Goal: Information Seeking & Learning: Find specific fact

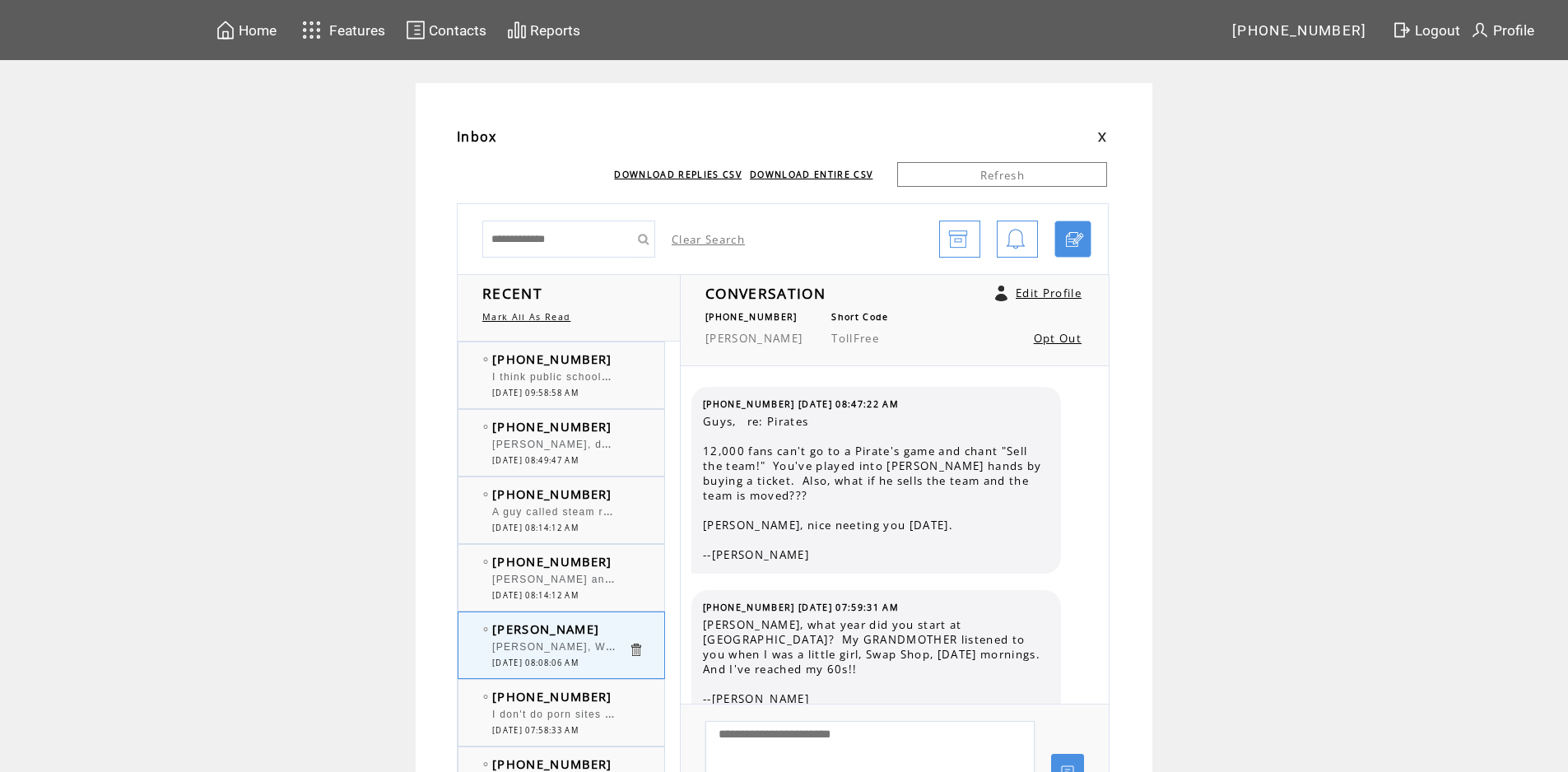
scroll to position [2970, 0]
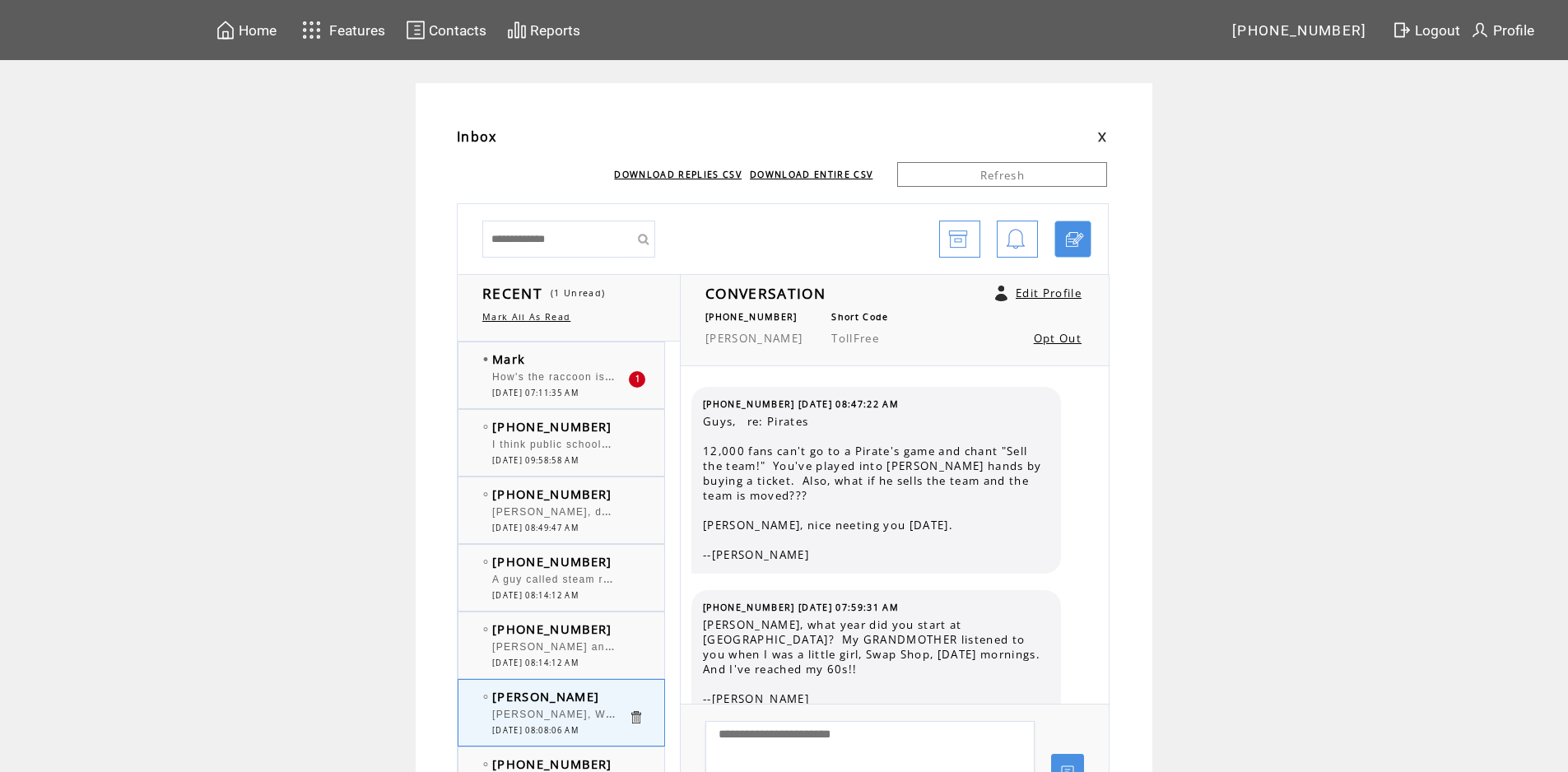
scroll to position [4452, 0]
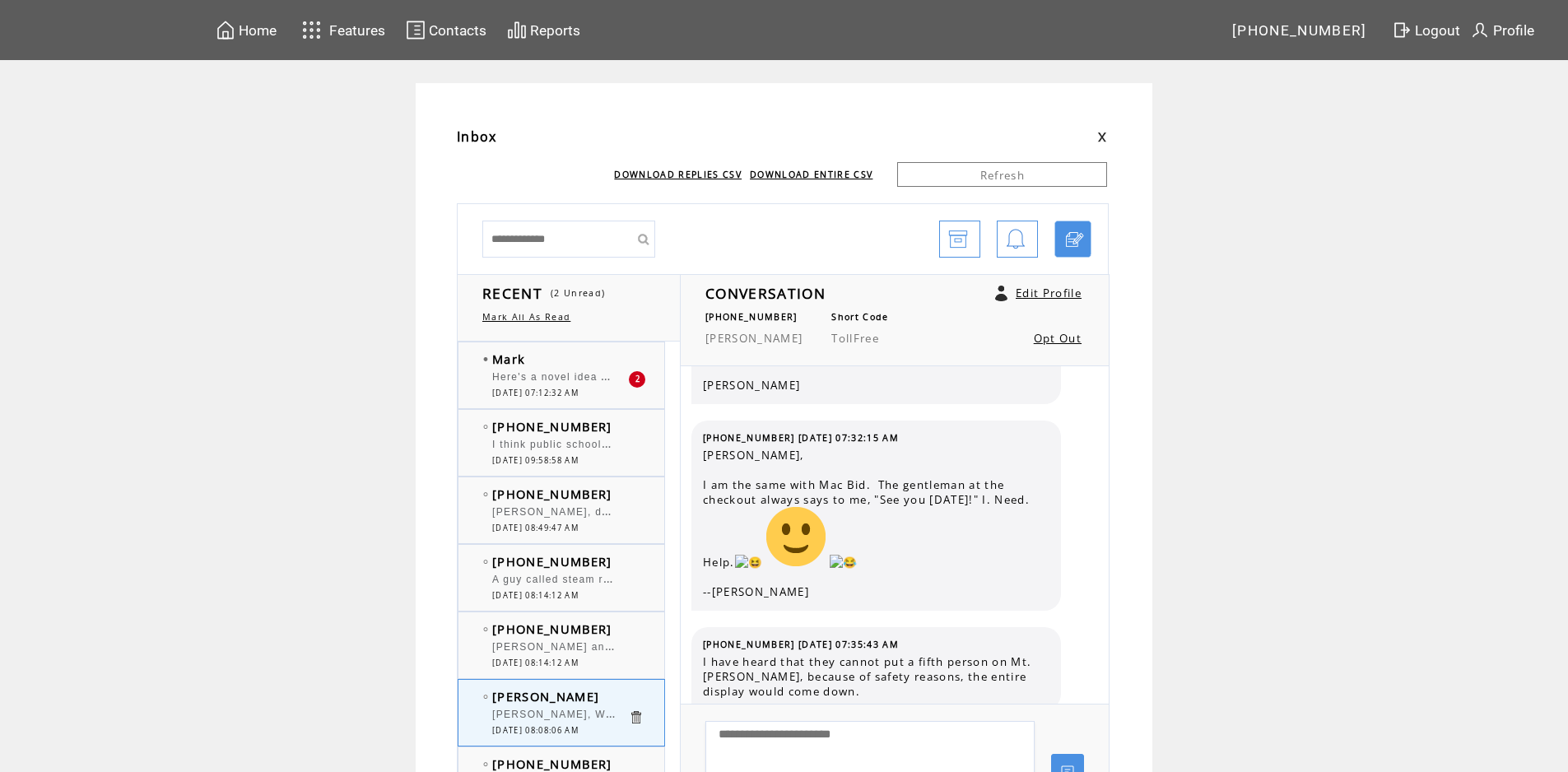
click at [544, 376] on span "Here's a novel idea Howie stop and get your own damn drinks !!!!" at bounding box center [670, 375] width 355 height 17
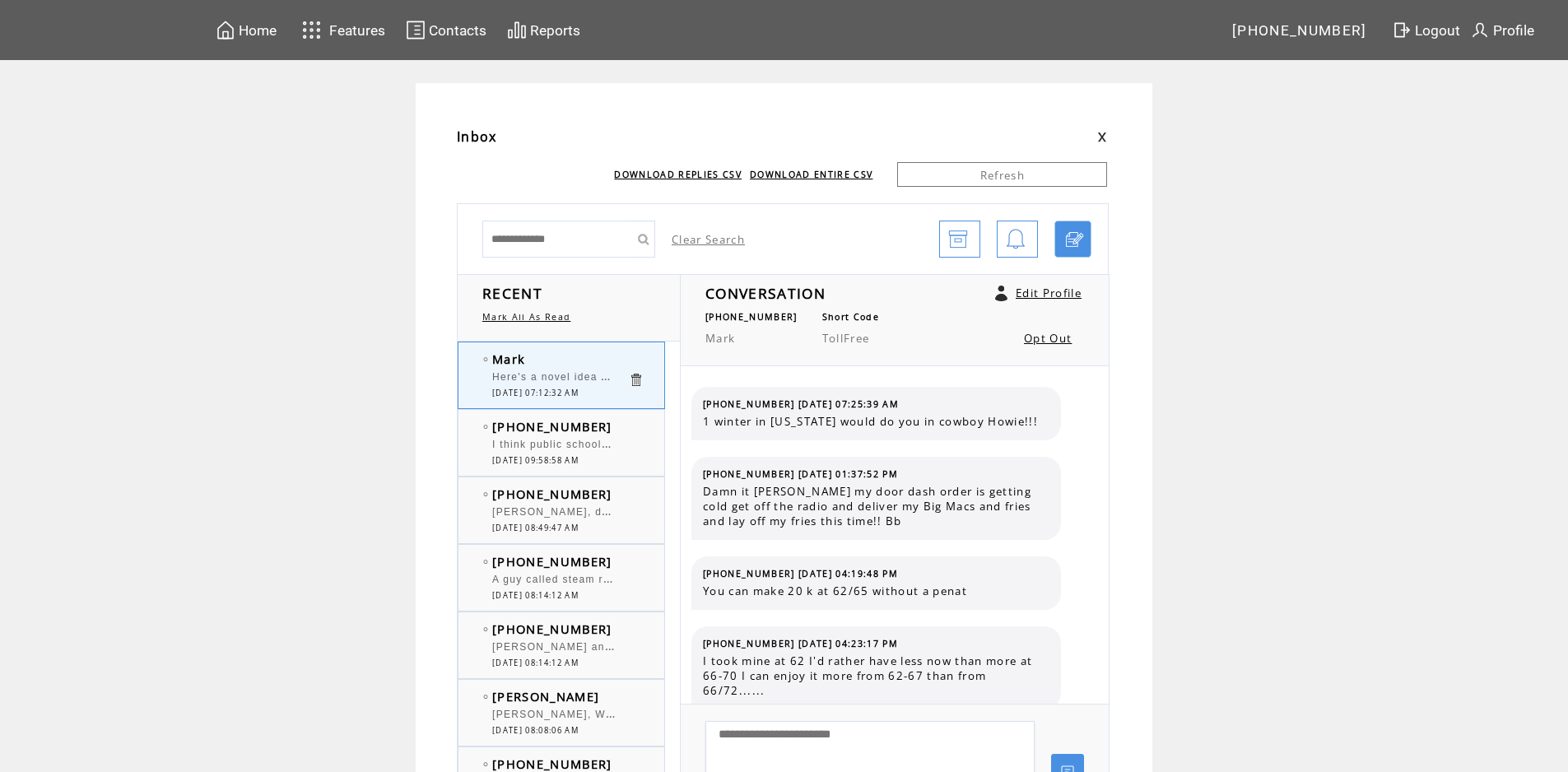
scroll to position [1881, 0]
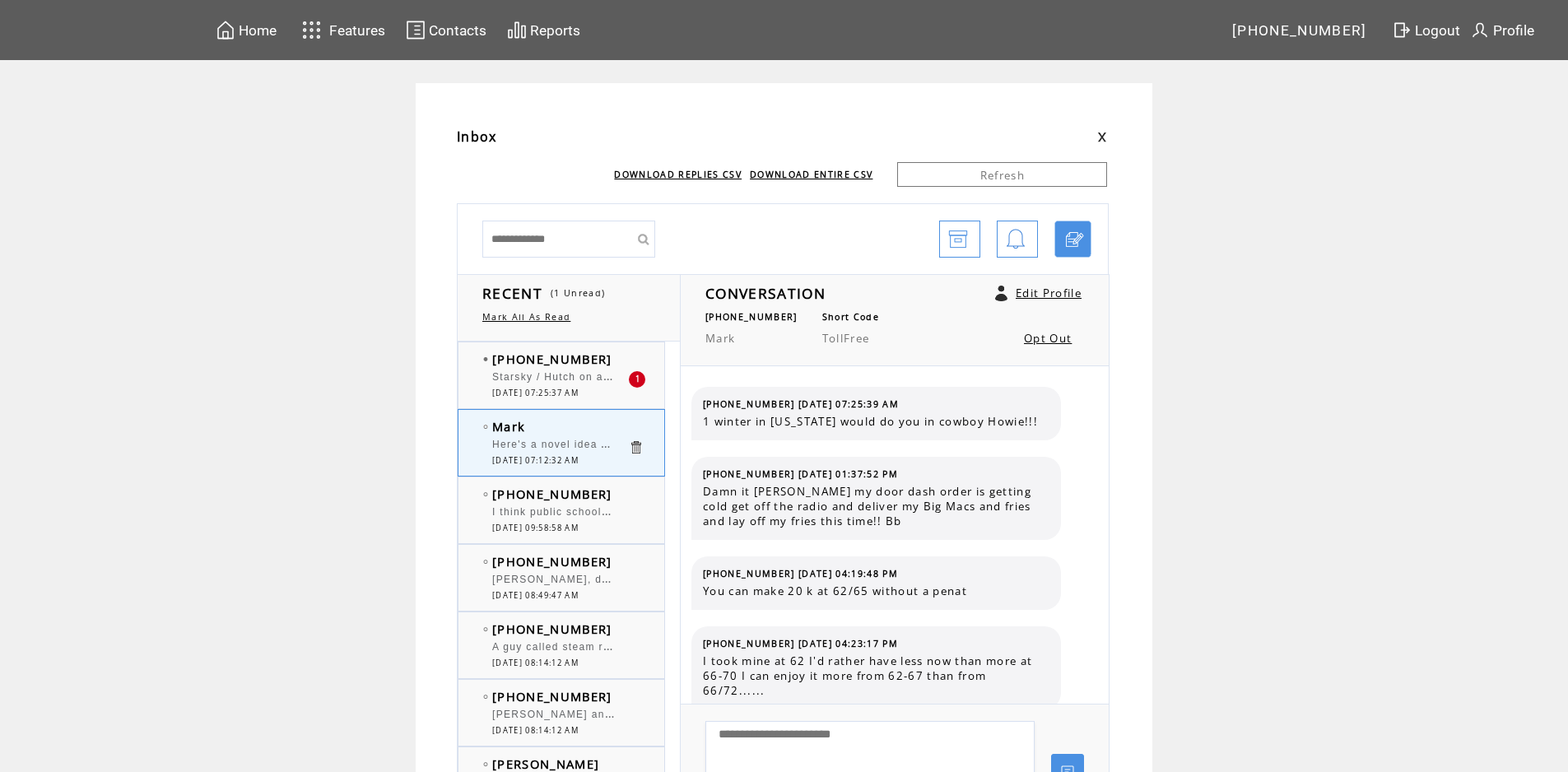
scroll to position [1881, 0]
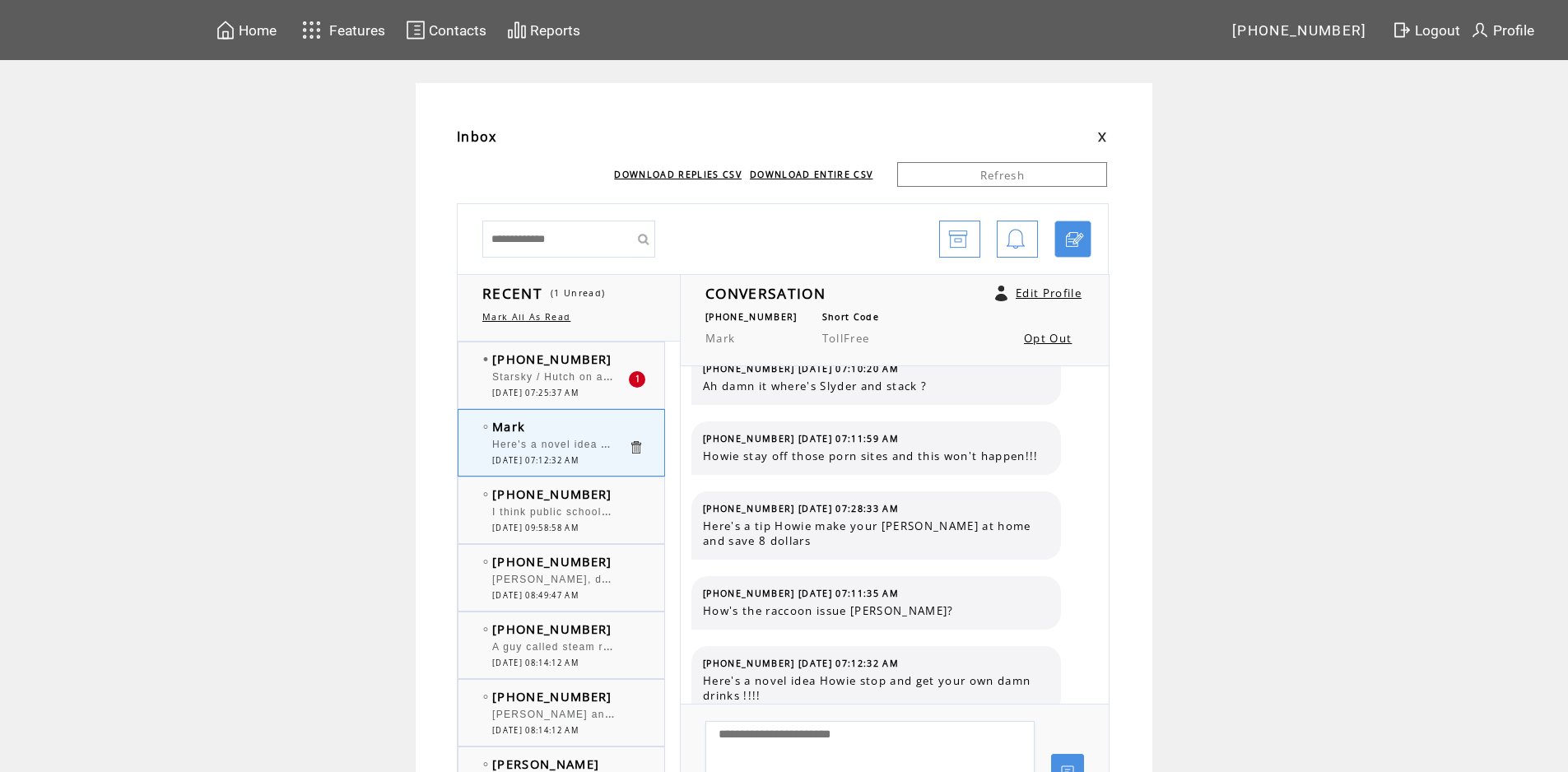
click at [590, 375] on span "Starsky / Hutch on apple and prime and fubo" at bounding box center [613, 375] width 242 height 17
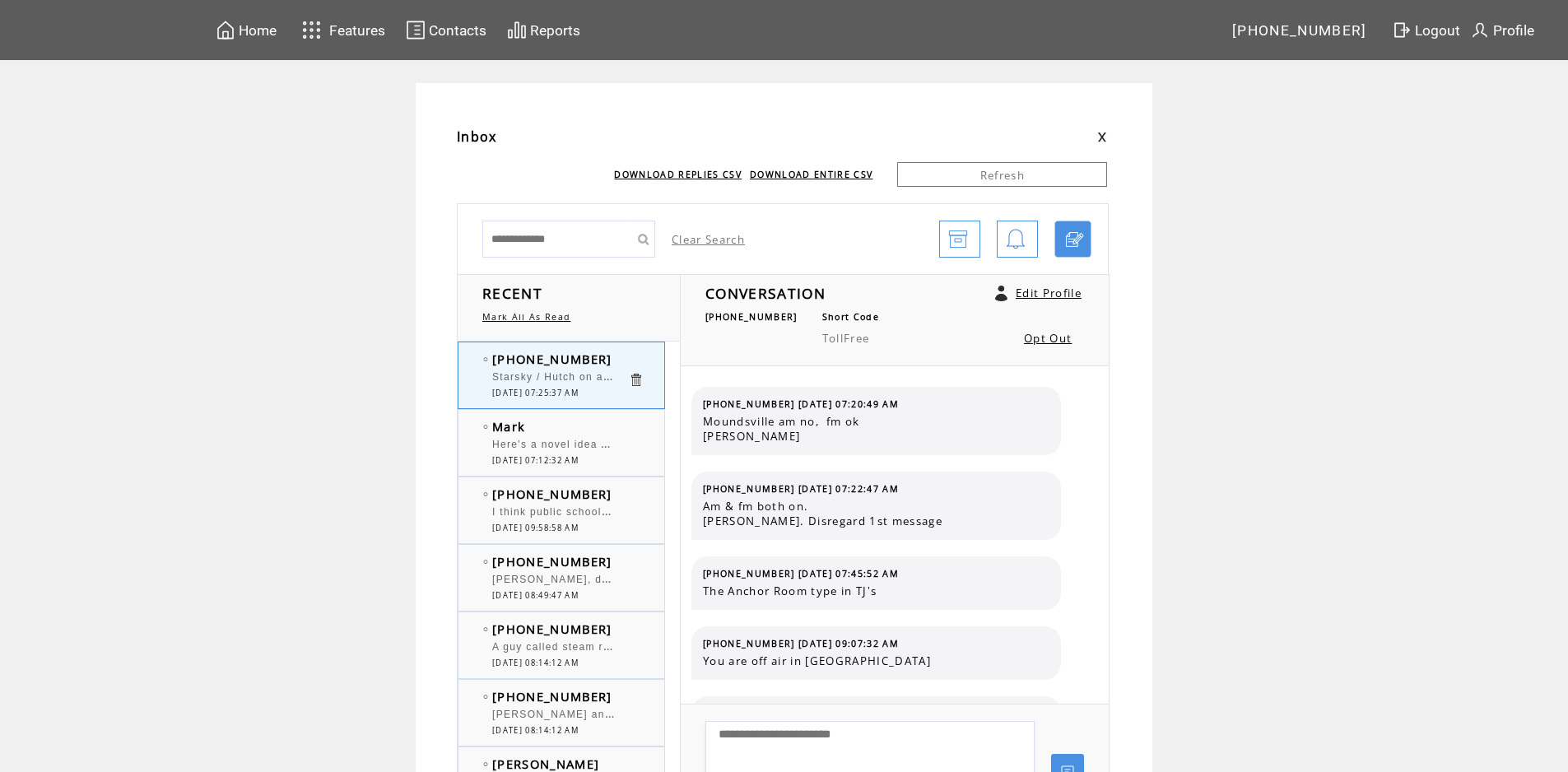
scroll to position [290, 0]
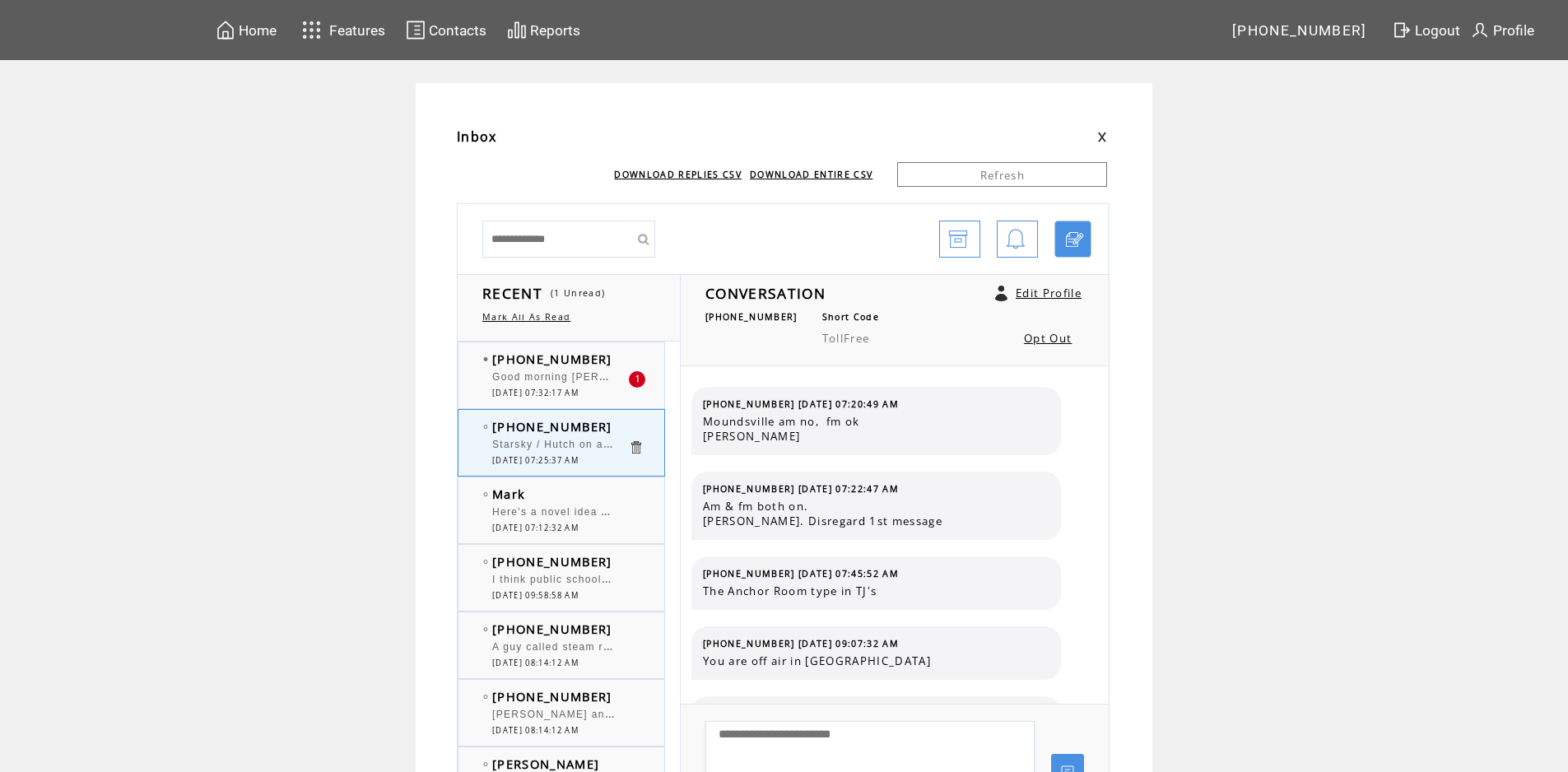
scroll to position [290, 0]
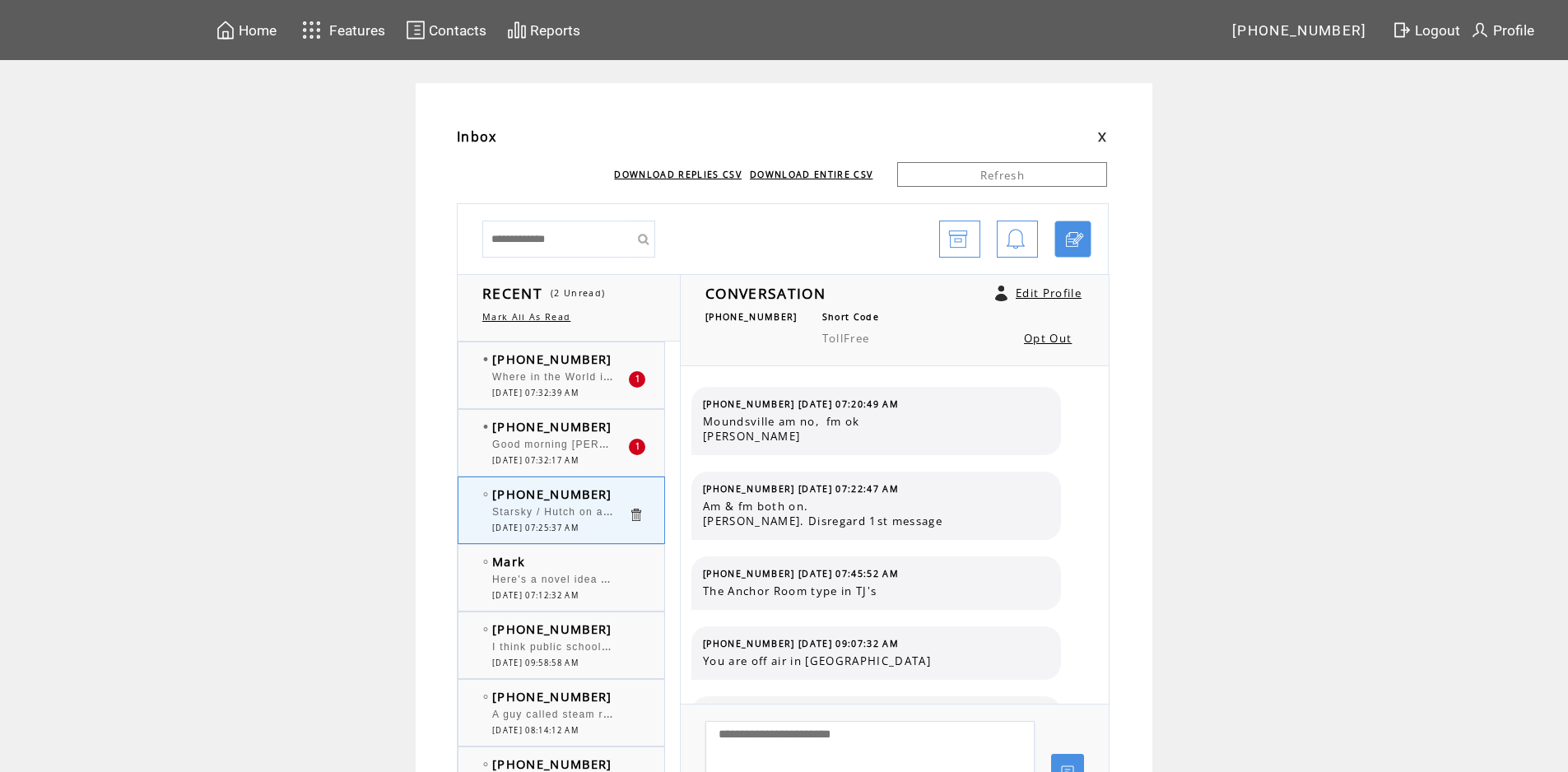
scroll to position [290, 0]
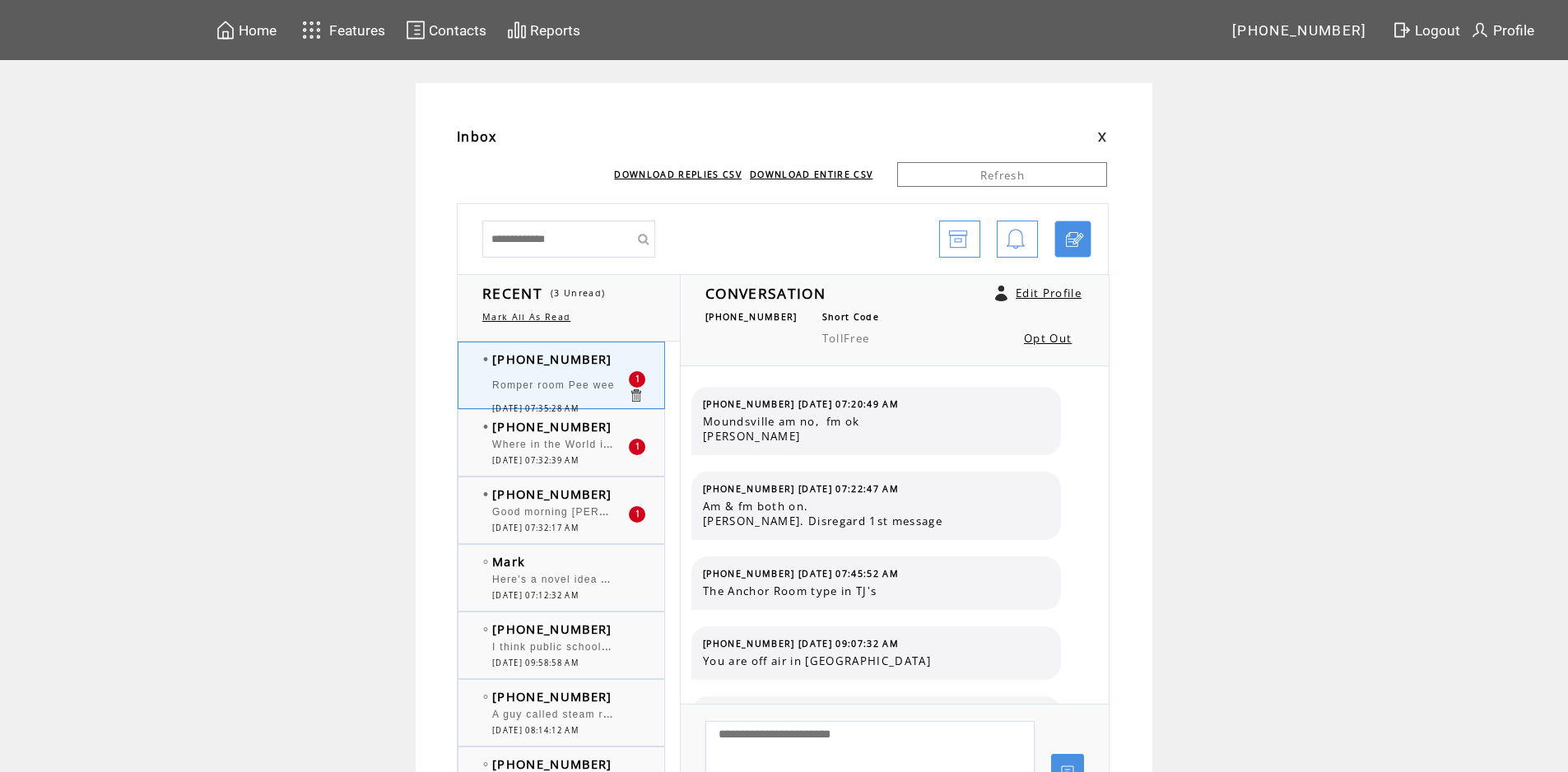
scroll to position [374, 0]
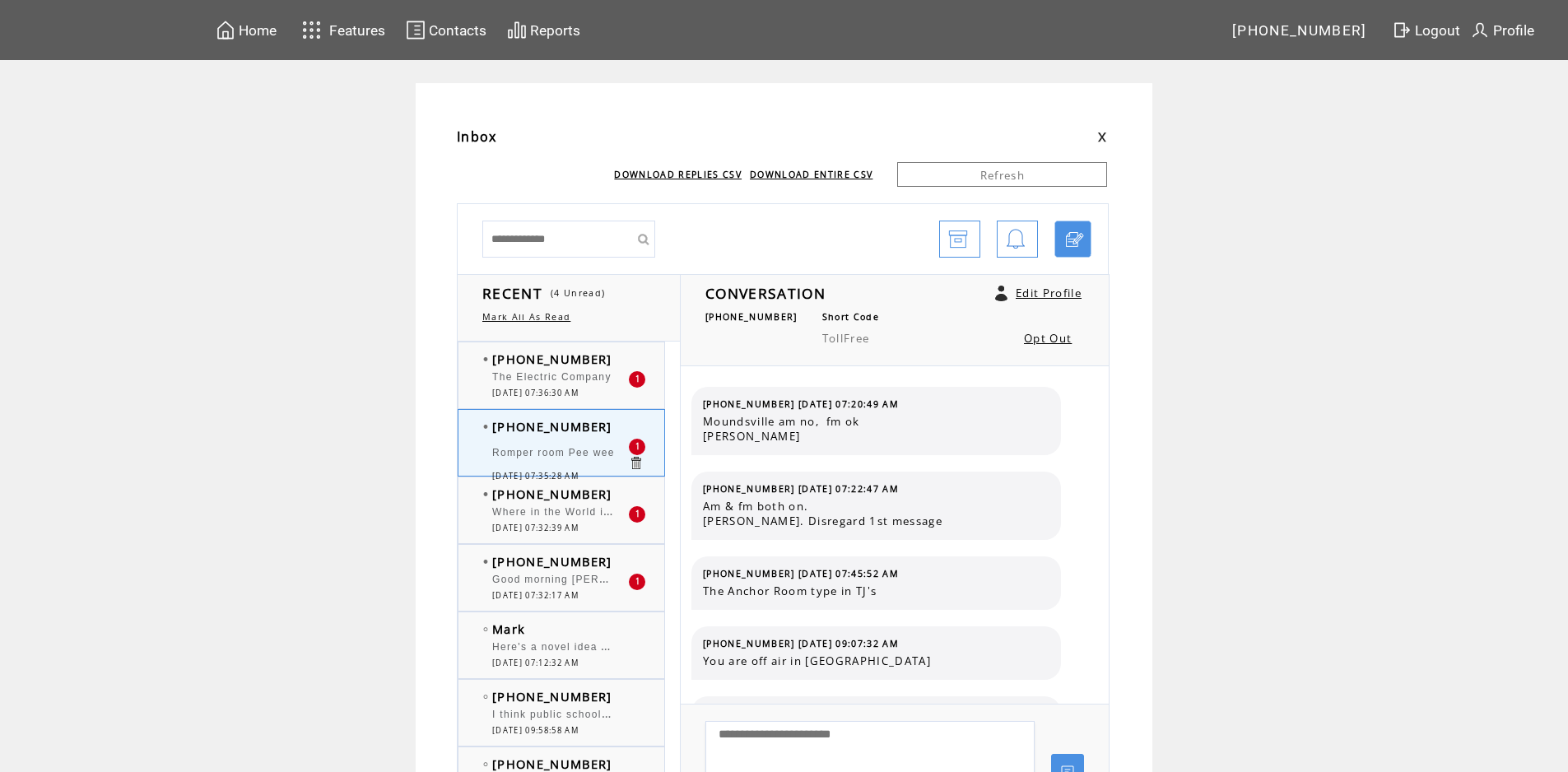
scroll to position [374, 0]
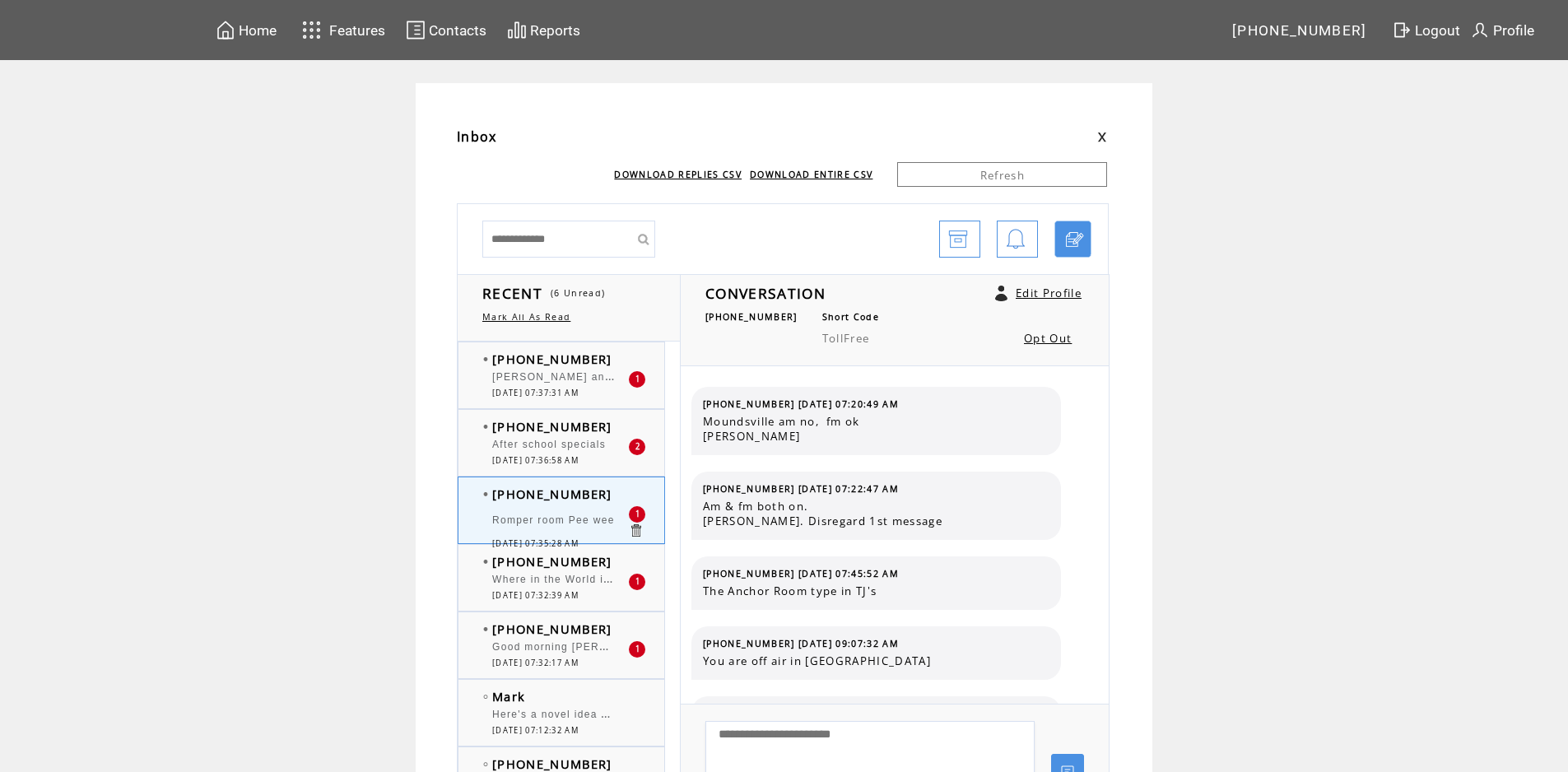
scroll to position [374, 0]
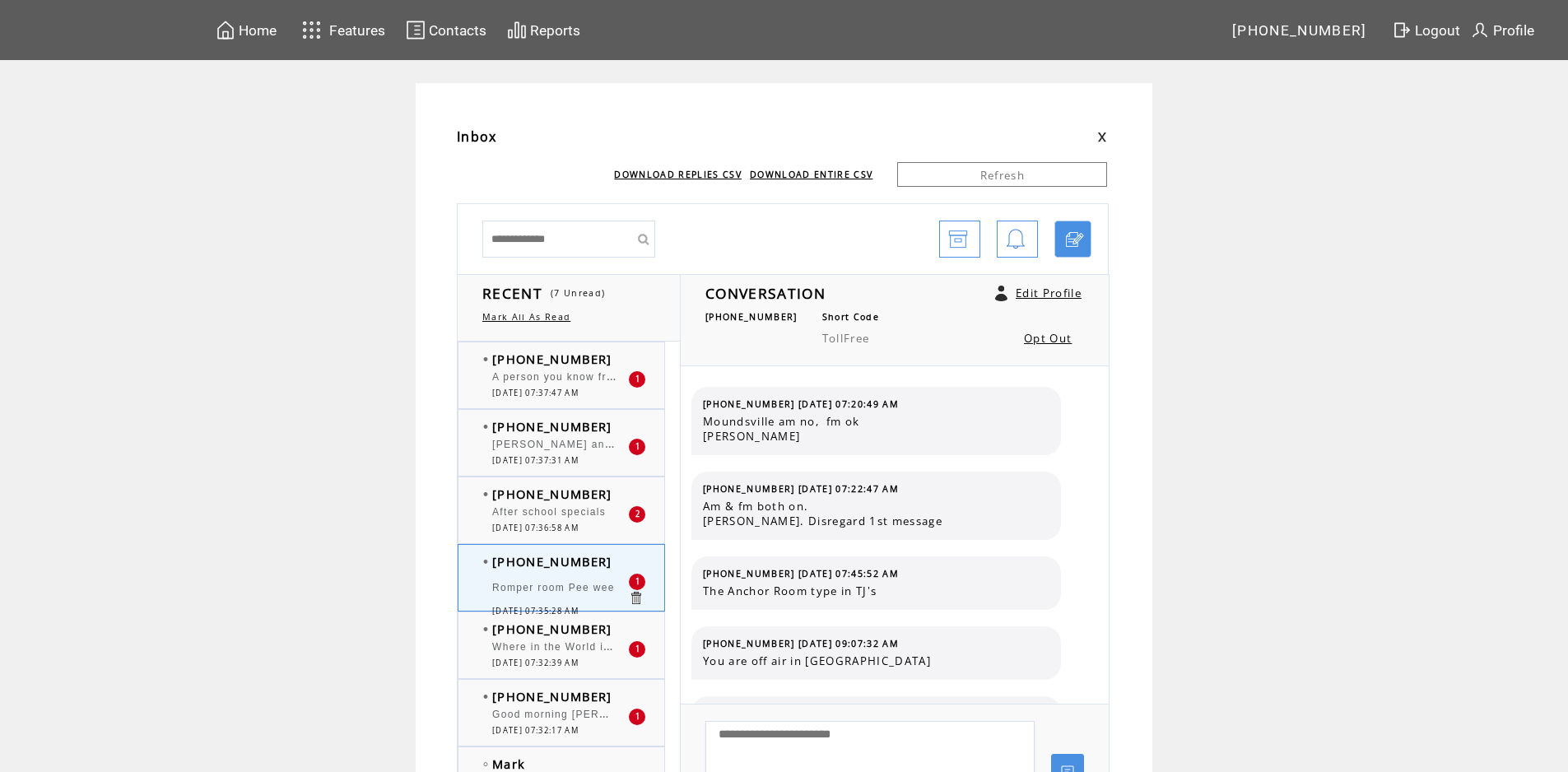
scroll to position [374, 0]
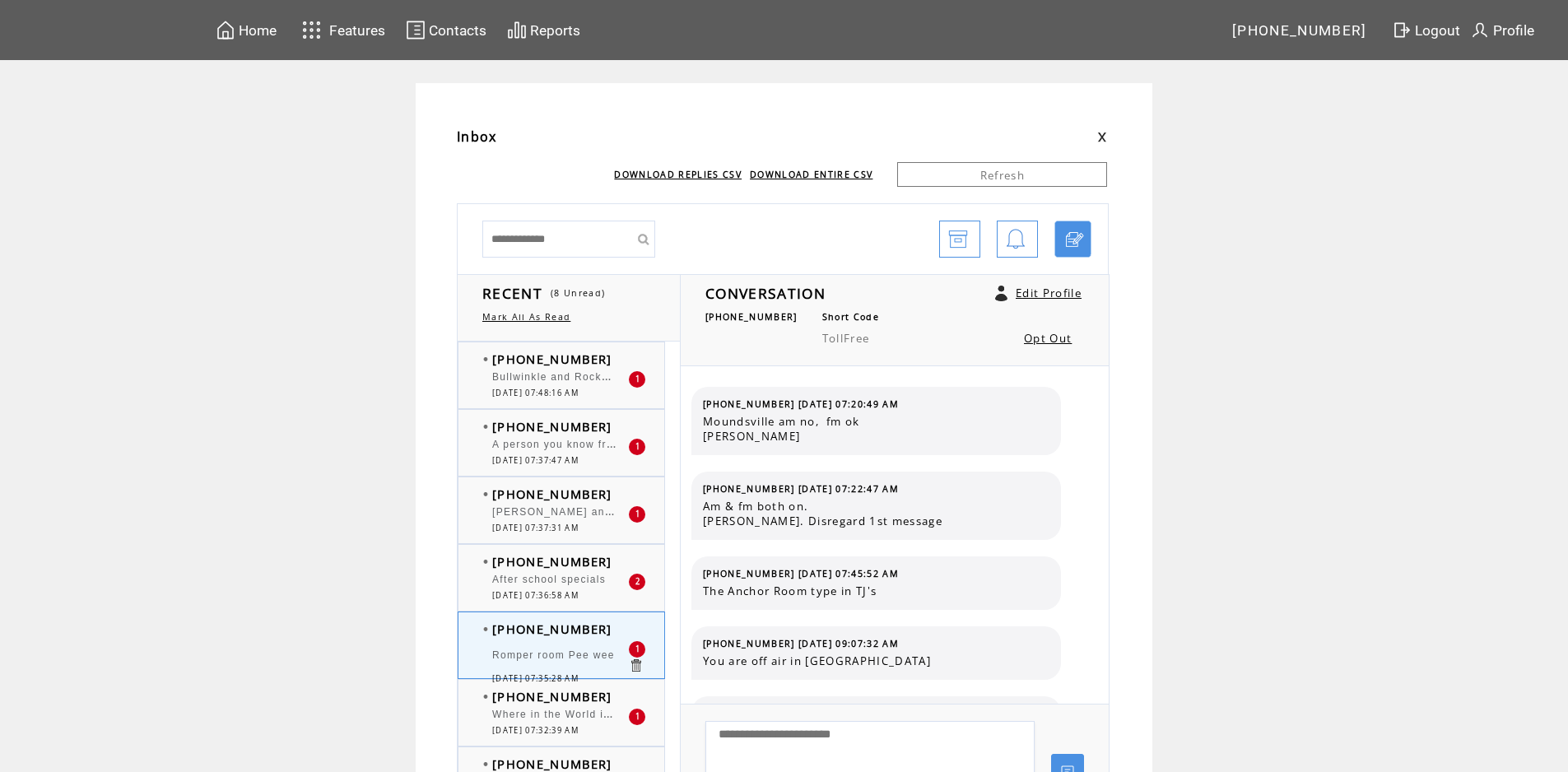
scroll to position [374, 0]
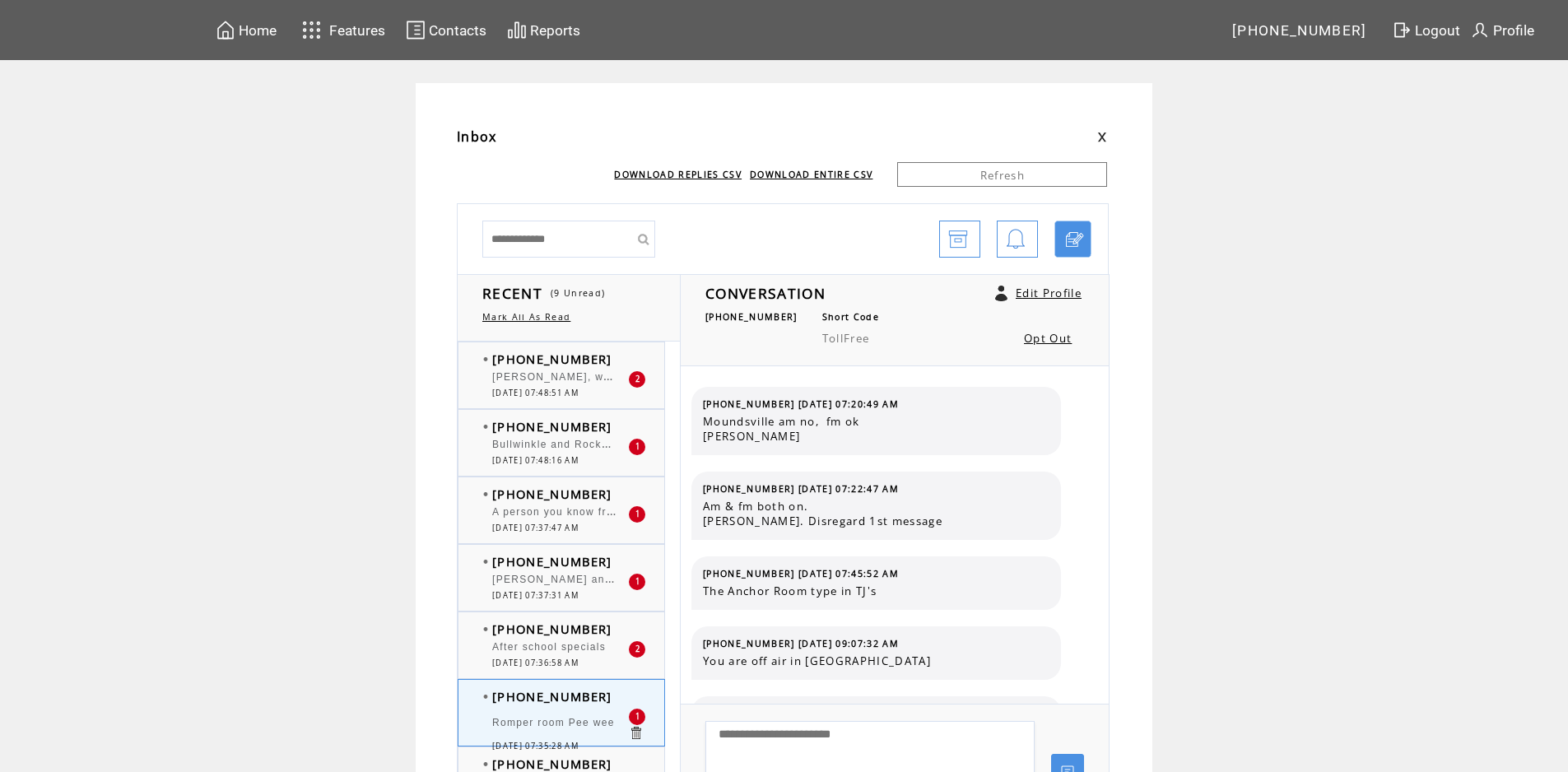
scroll to position [374, 0]
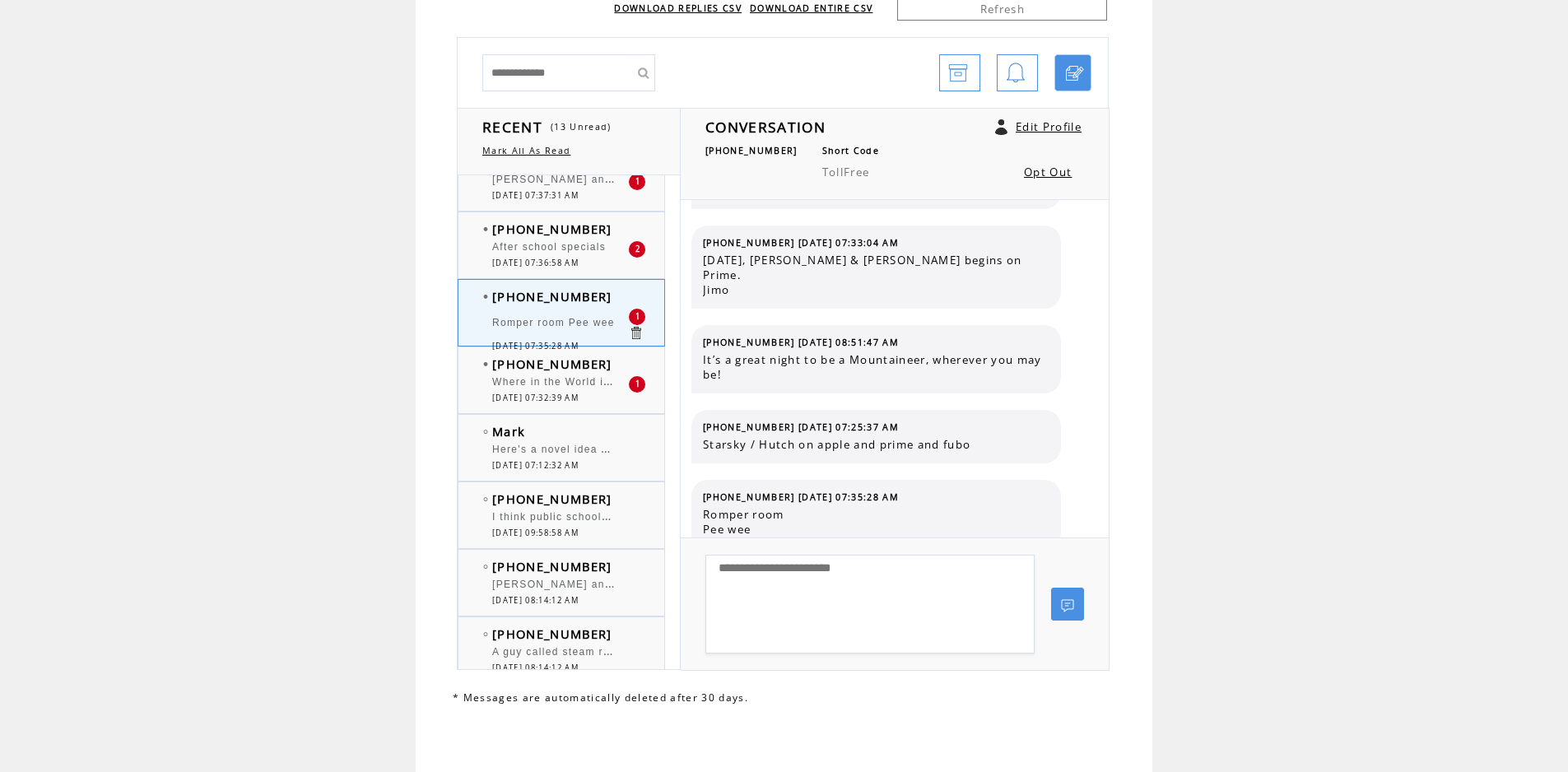
scroll to position [247, 0]
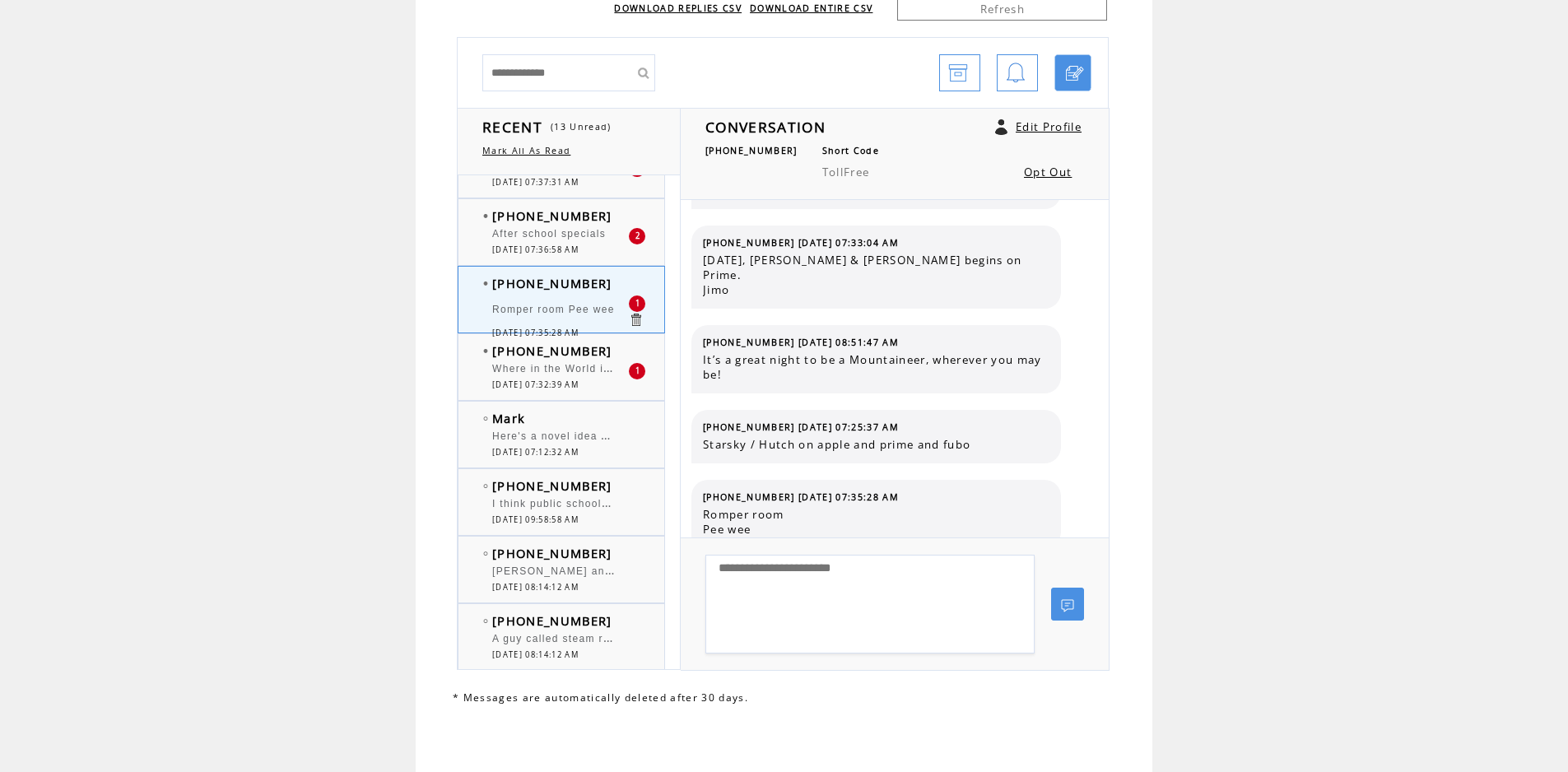
click at [556, 378] on div "Where in the World is [PERSON_NAME] & Duck Tails" at bounding box center [560, 372] width 136 height 17
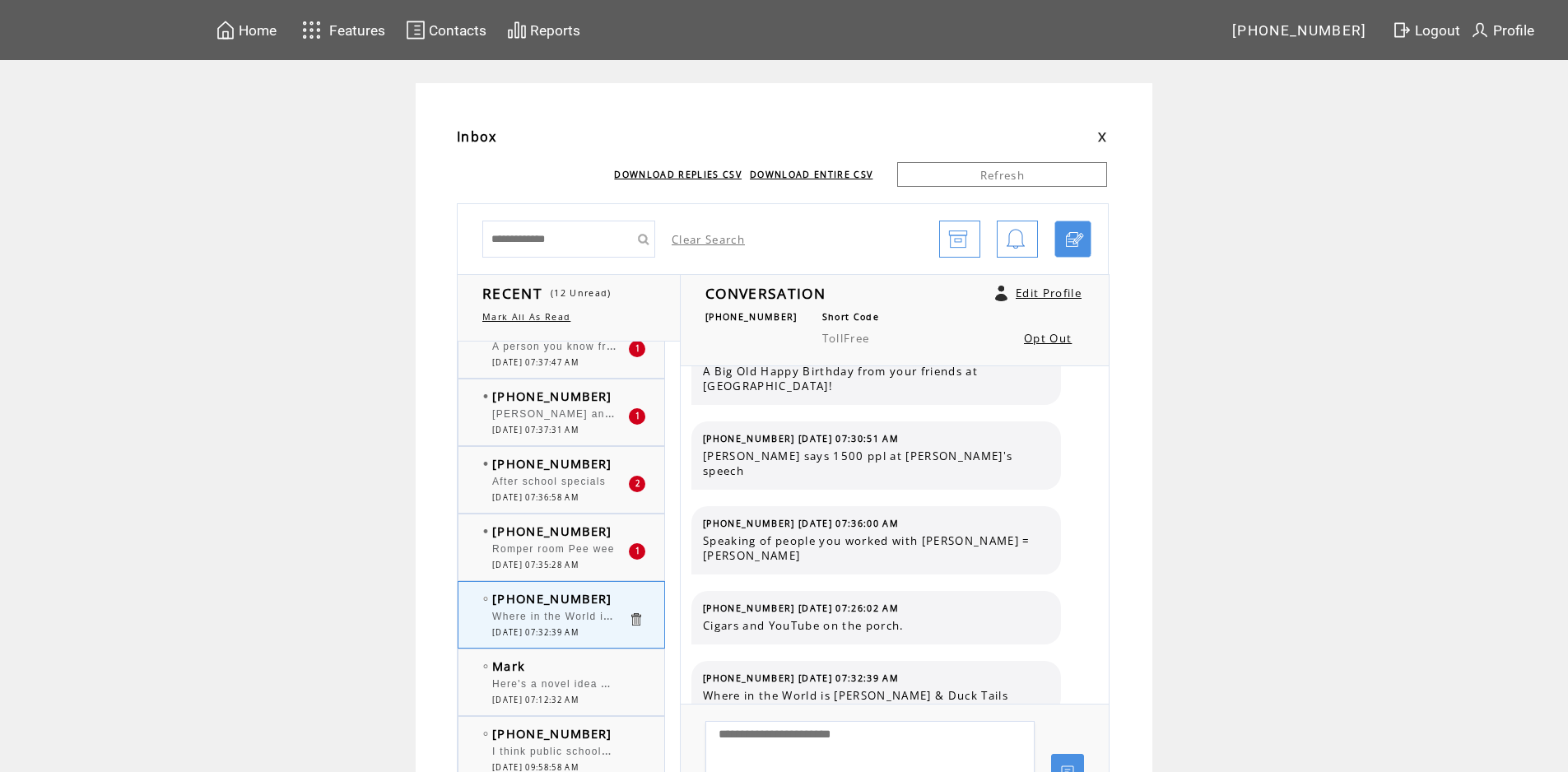
scroll to position [164, 0]
click at [556, 495] on span "[DATE] 07:36:58 AM" at bounding box center [535, 499] width 86 height 11
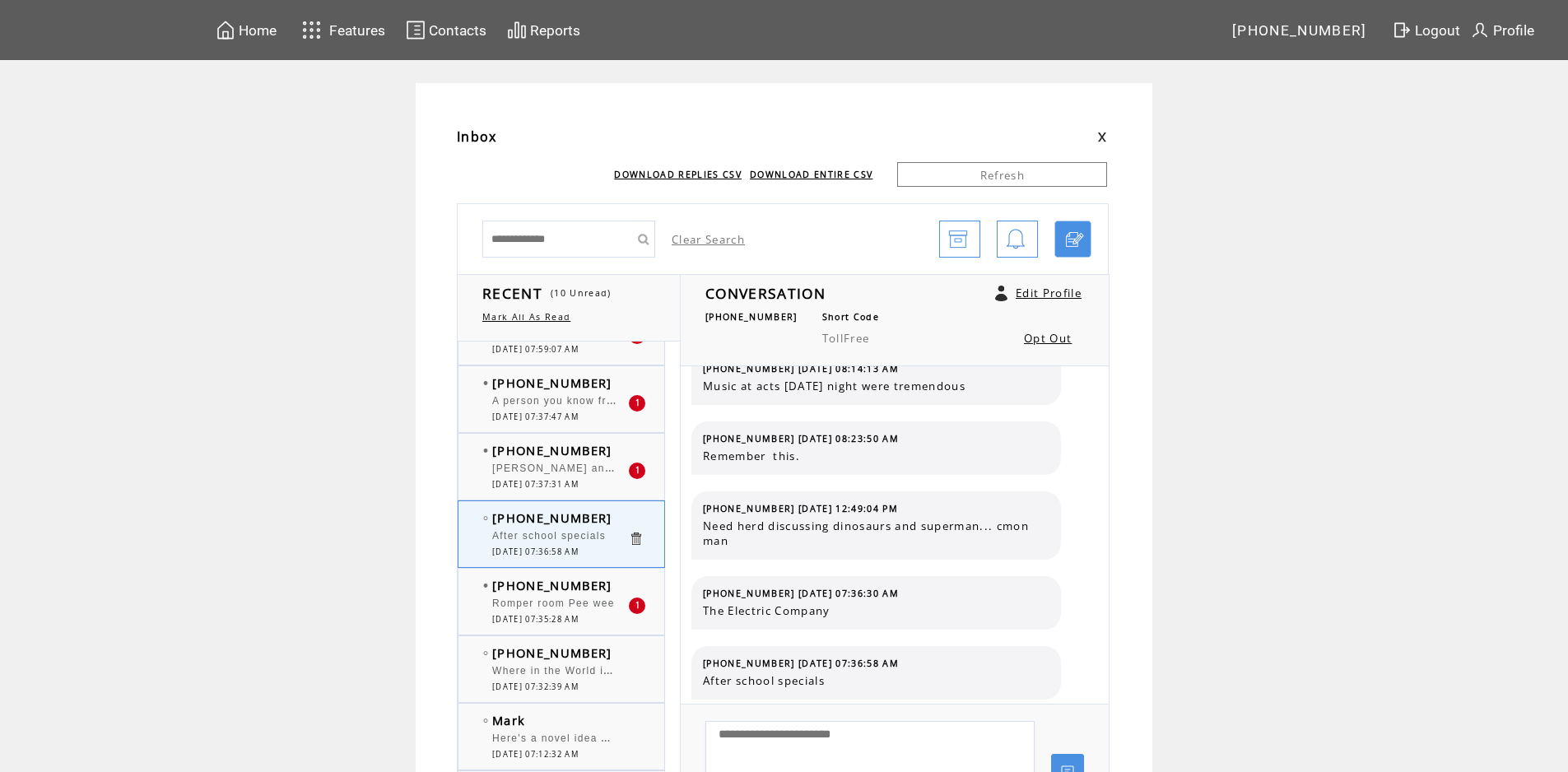
scroll to position [83, 0]
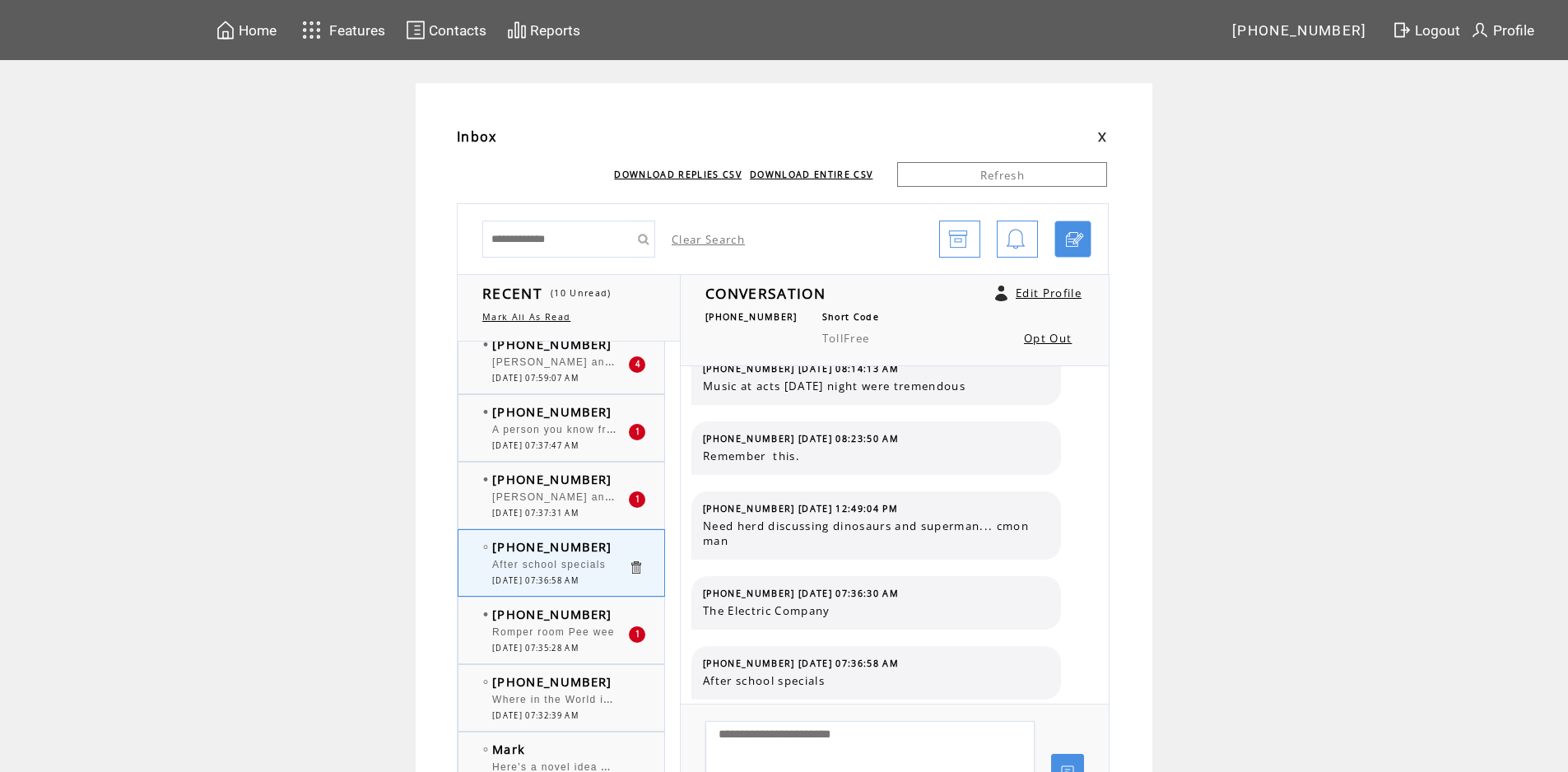
click at [576, 372] on div "[PERSON_NAME] and Race [PERSON_NAME] Deputy Dawg" at bounding box center [560, 365] width 136 height 17
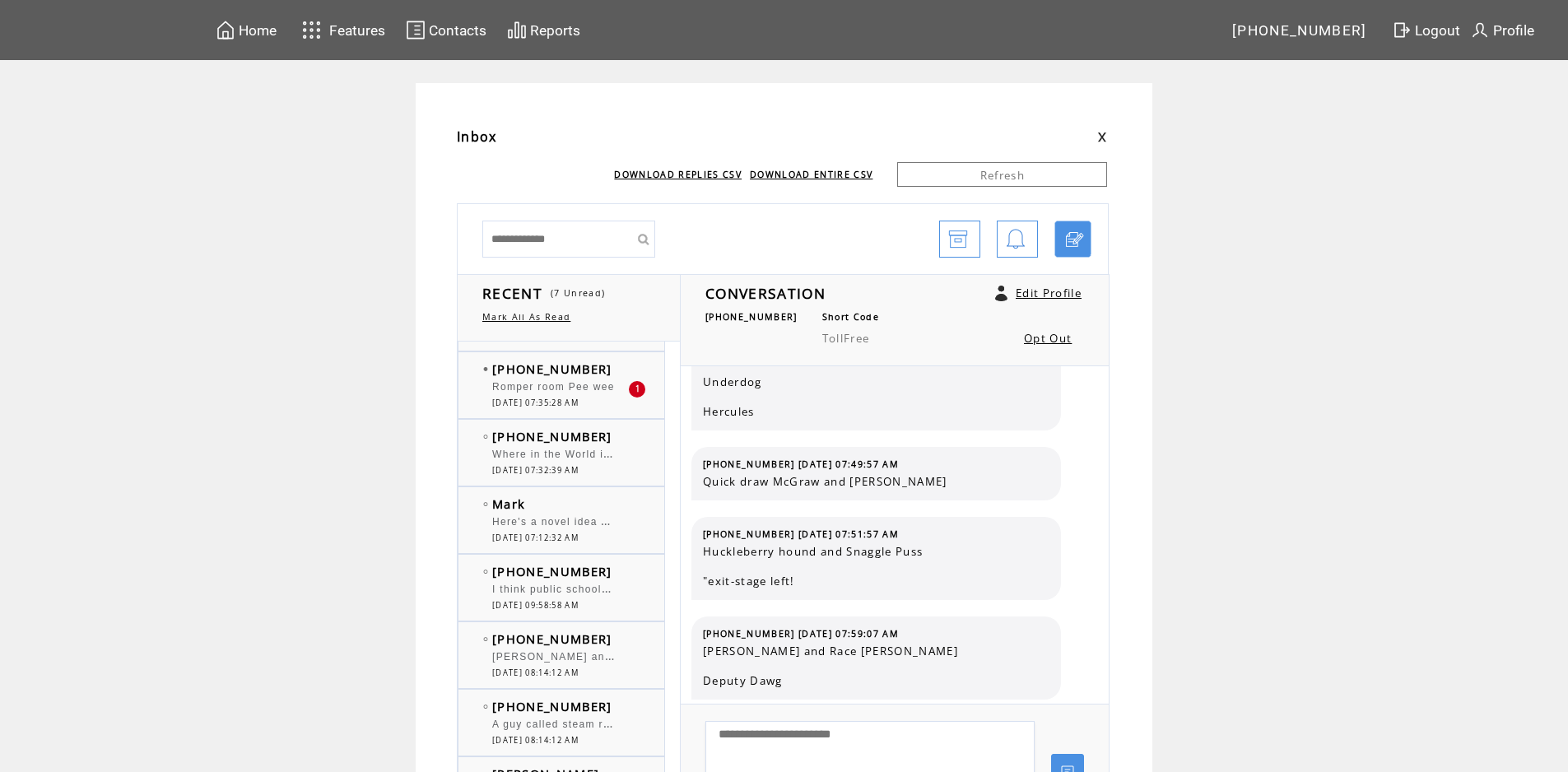
scroll to position [329, 0]
click at [579, 396] on span "[DATE] 07:35:28 AM" at bounding box center [535, 401] width 86 height 11
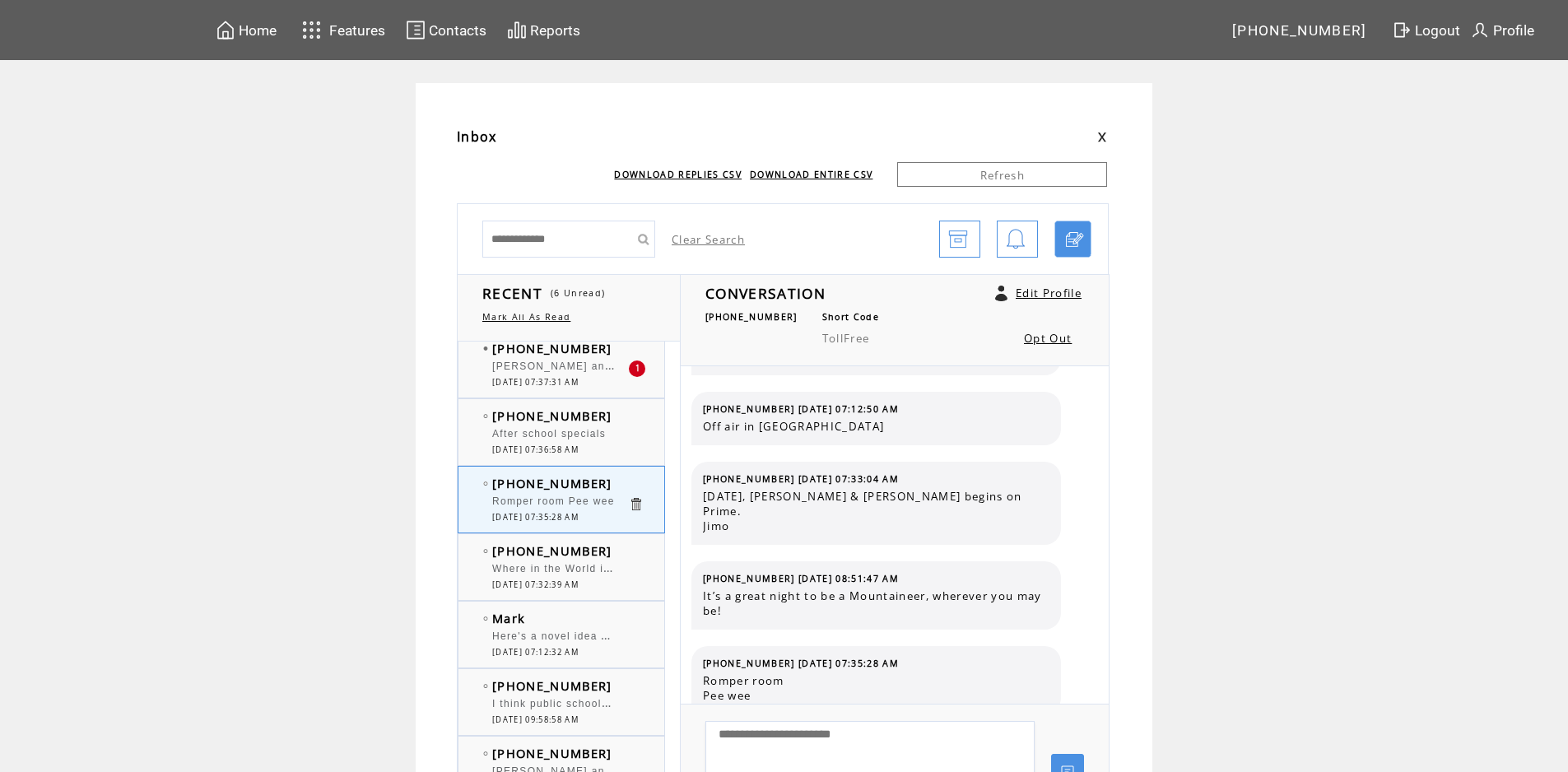
scroll to position [164, 0]
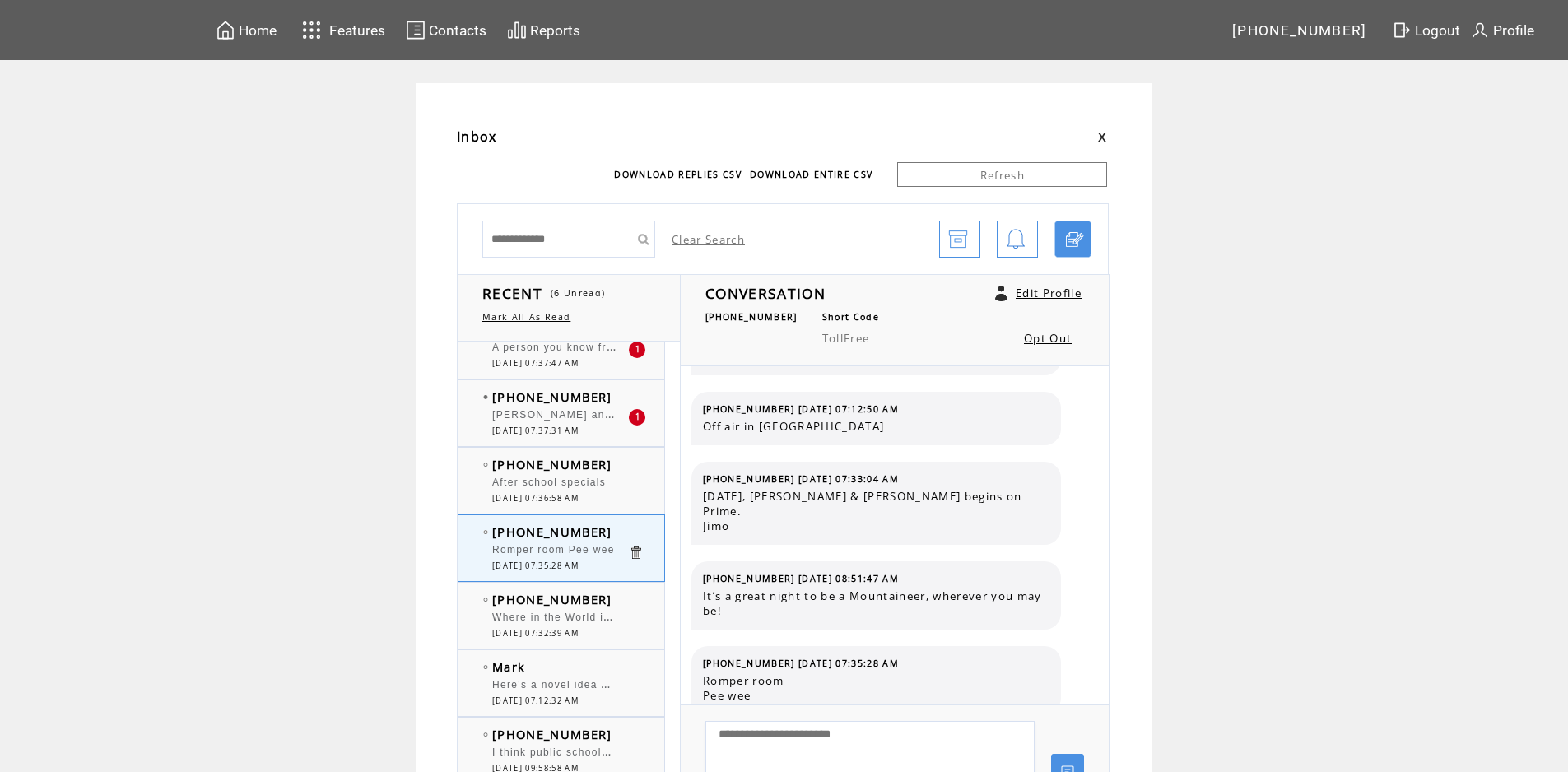
click at [586, 415] on span "[PERSON_NAME] and Copper" at bounding box center [573, 413] width 163 height 17
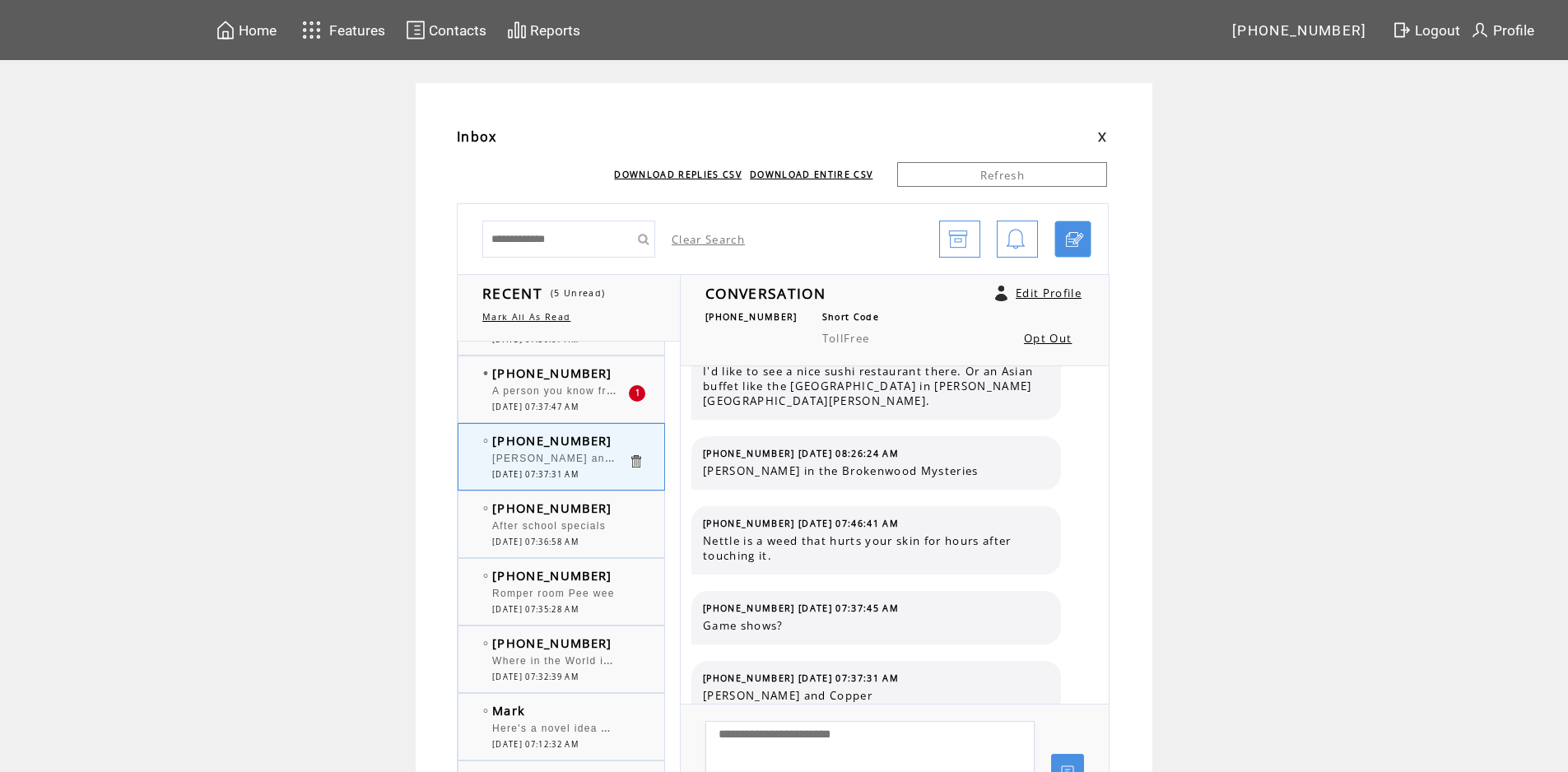
scroll to position [83, 0]
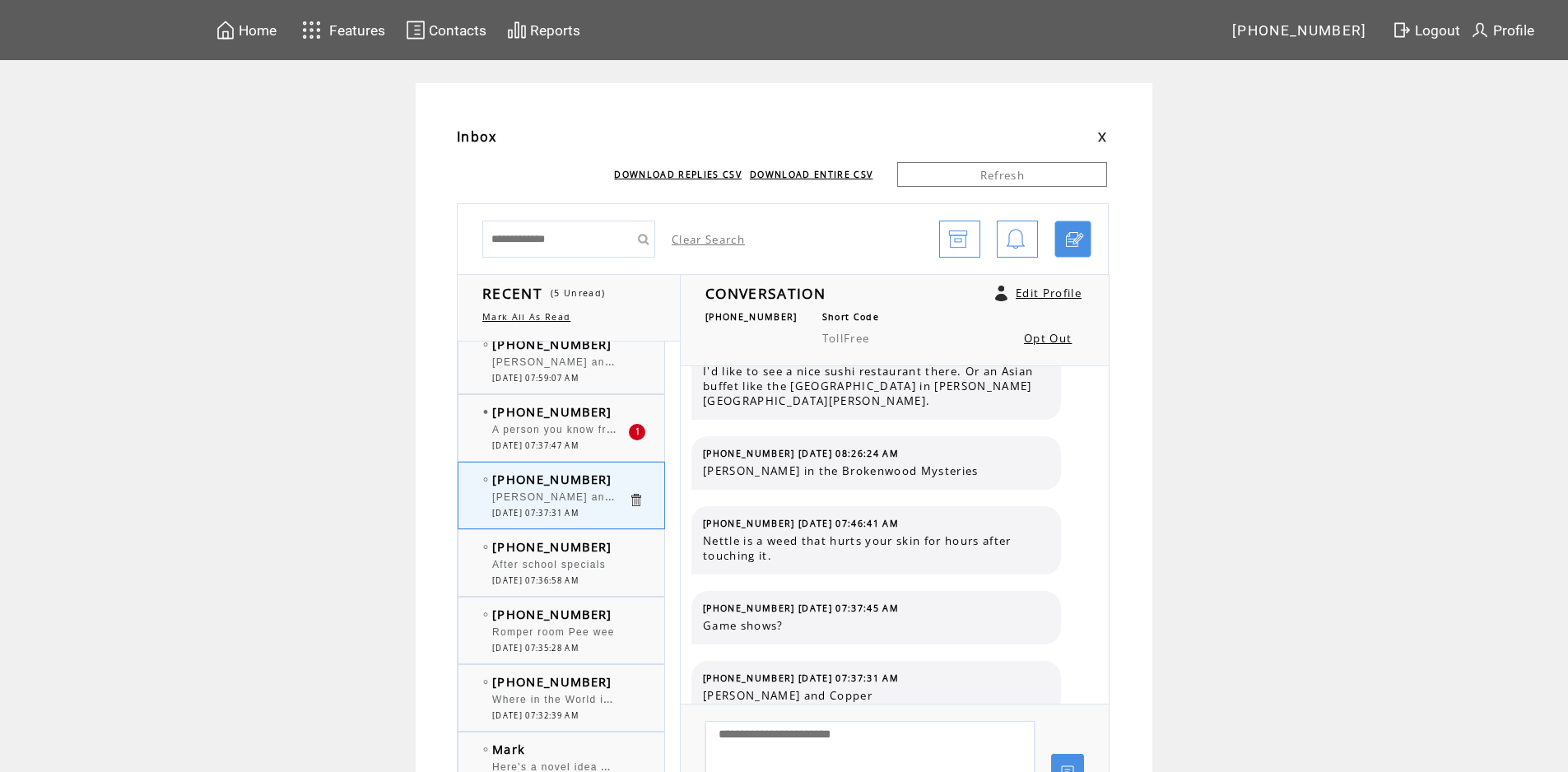
click at [575, 442] on span "[DATE] 07:37:47 AM" at bounding box center [535, 446] width 86 height 11
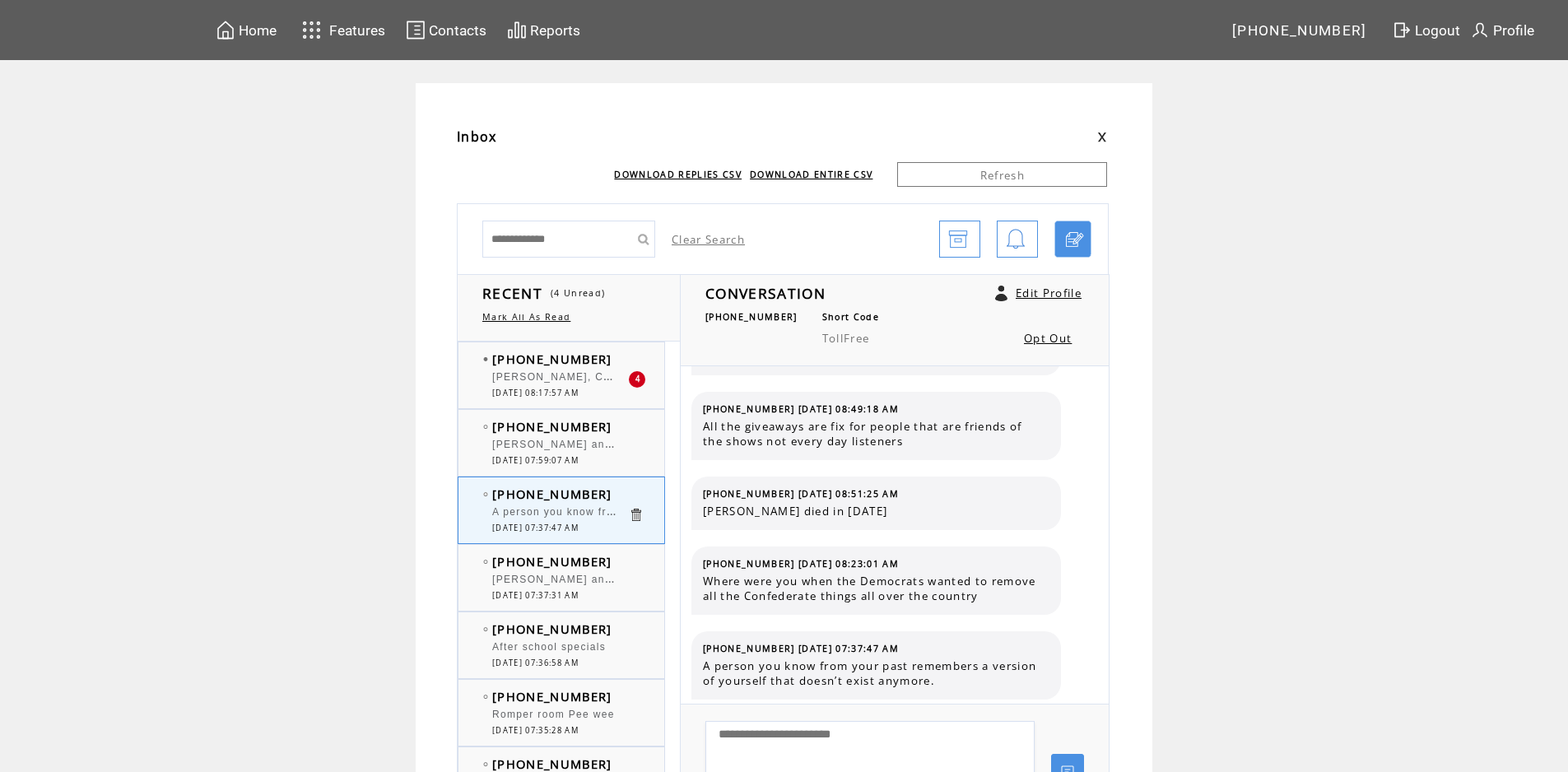
click at [588, 379] on span "[PERSON_NAME], Captain [PERSON_NAME]." at bounding box center [616, 375] width 248 height 17
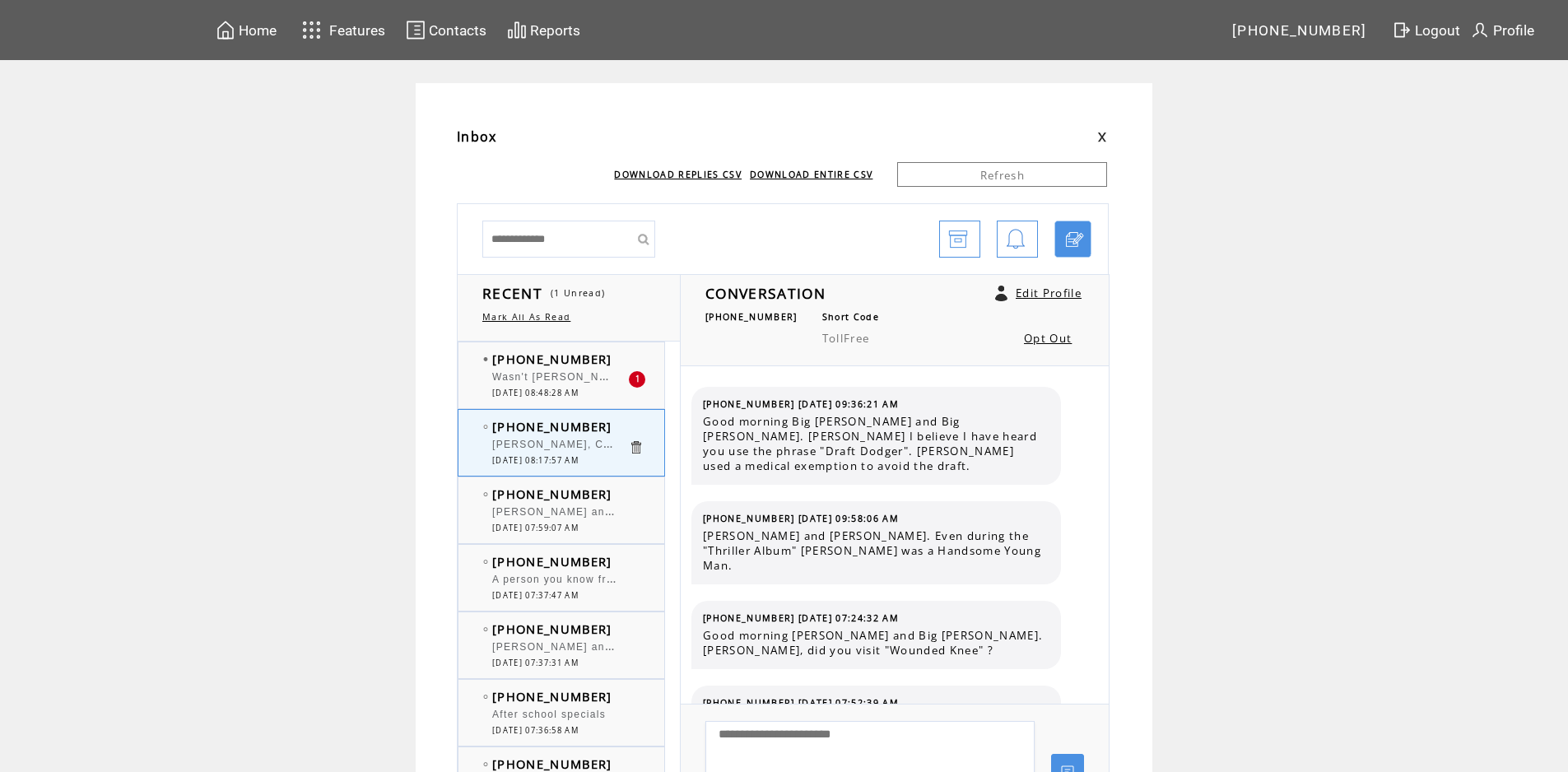
scroll to position [4746, 0]
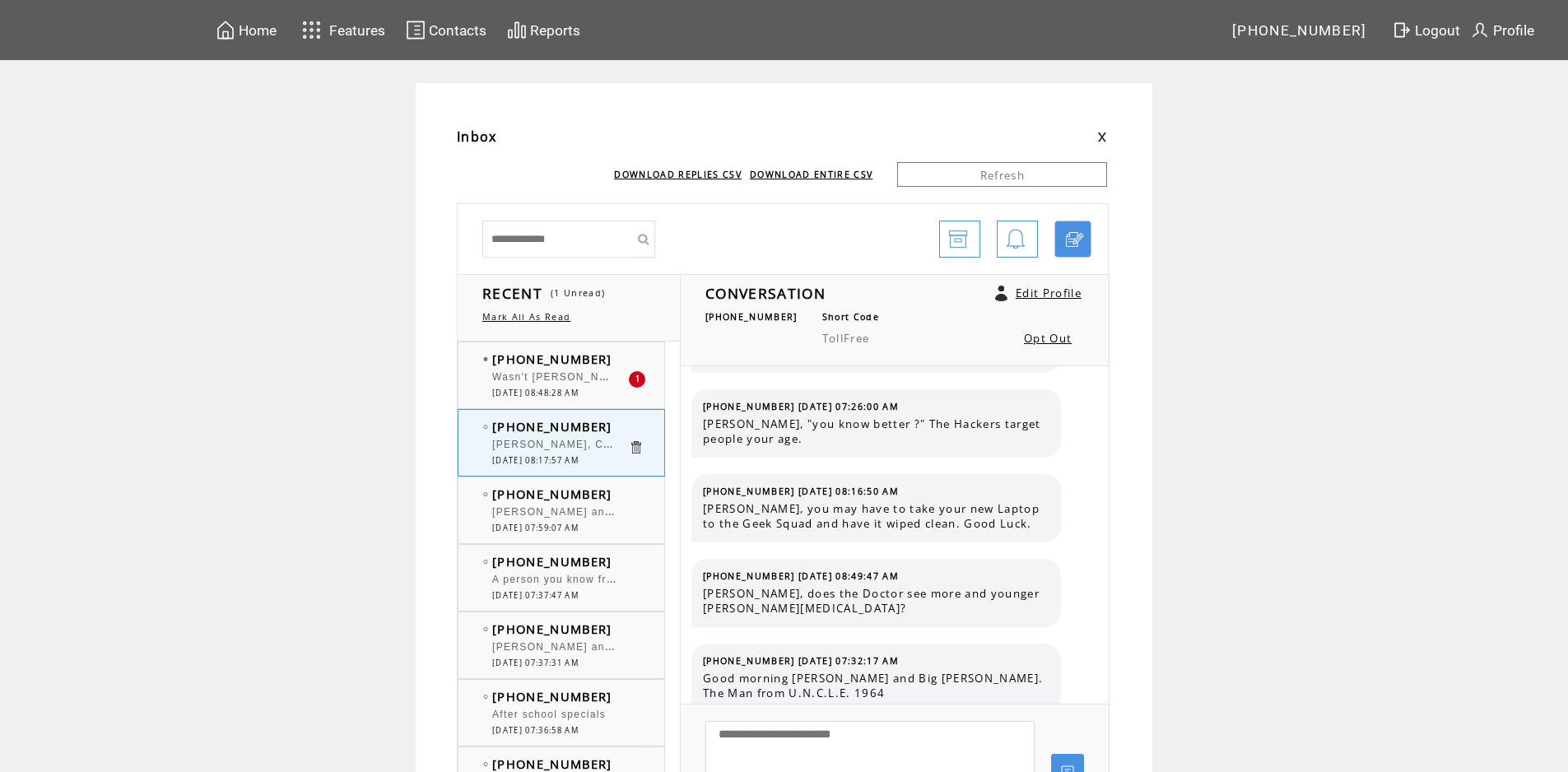
click at [574, 382] on span "Wasn't [PERSON_NAME] seaweed [PERSON_NAME]" at bounding box center [634, 375] width 285 height 17
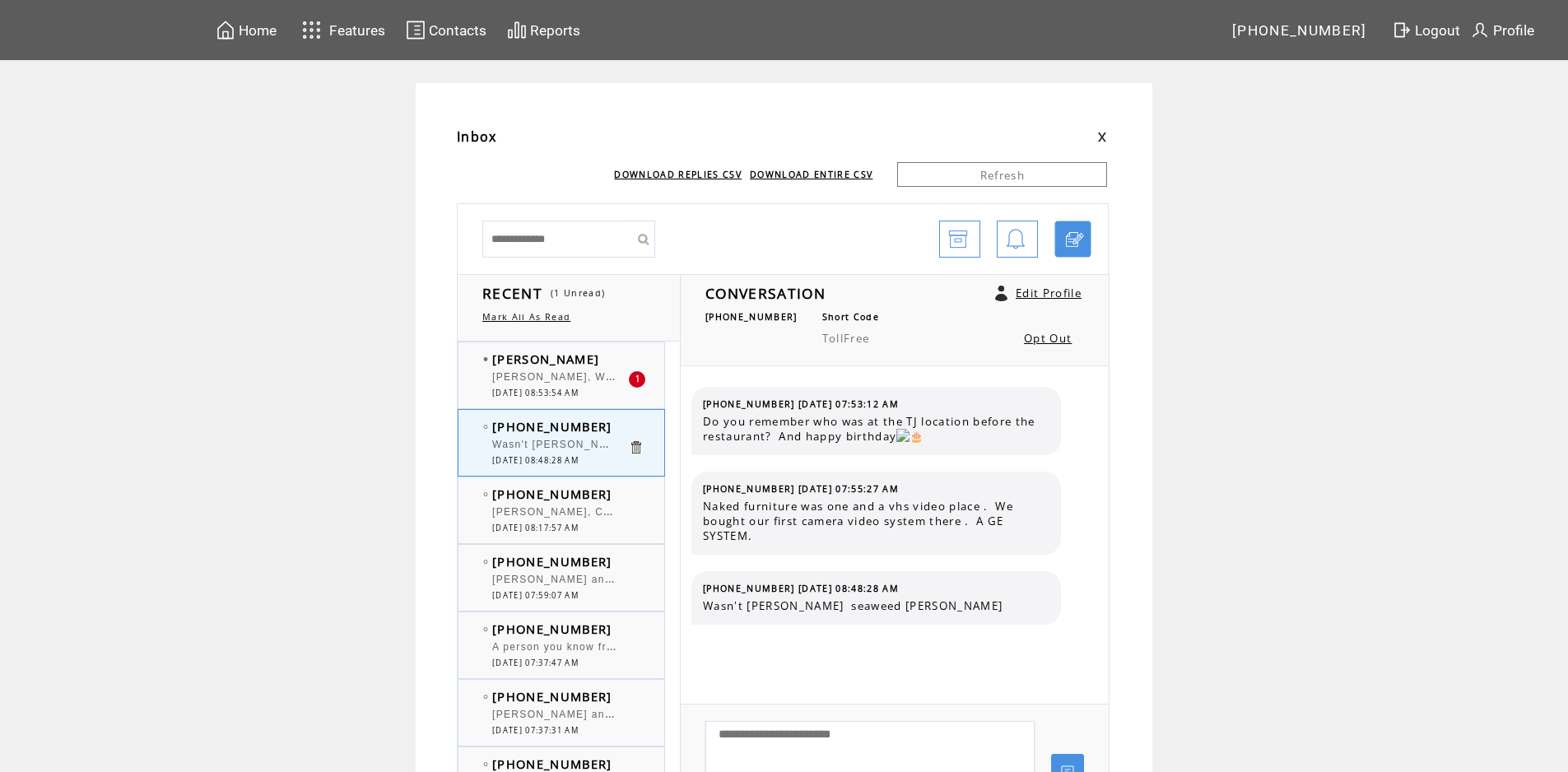
click at [584, 379] on span "[PERSON_NAME], What do you mean [PERSON_NAME] "played" Santa Claus???? Santa Cl…" at bounding box center [885, 375] width 786 height 17
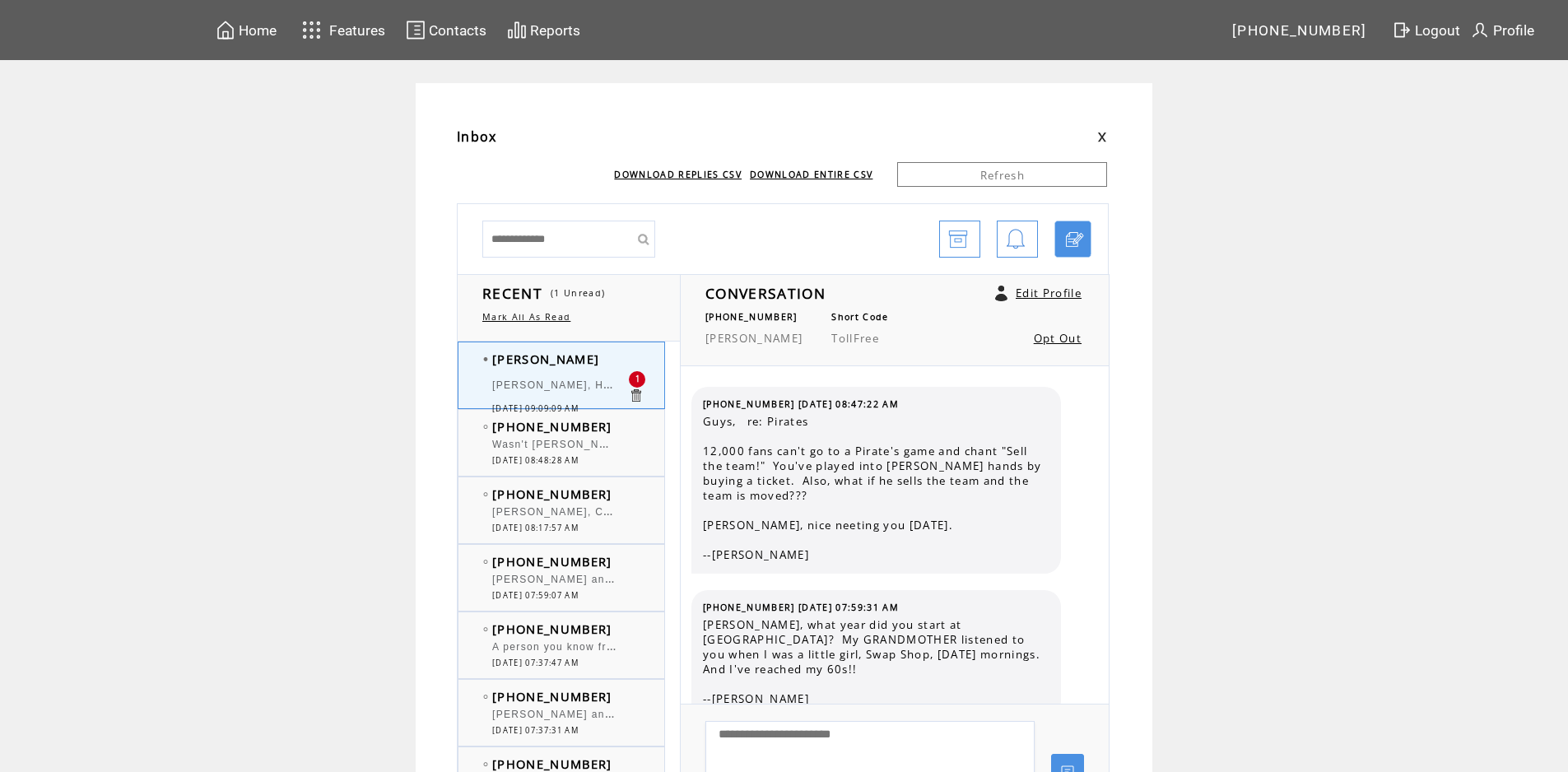
scroll to position [4769, 0]
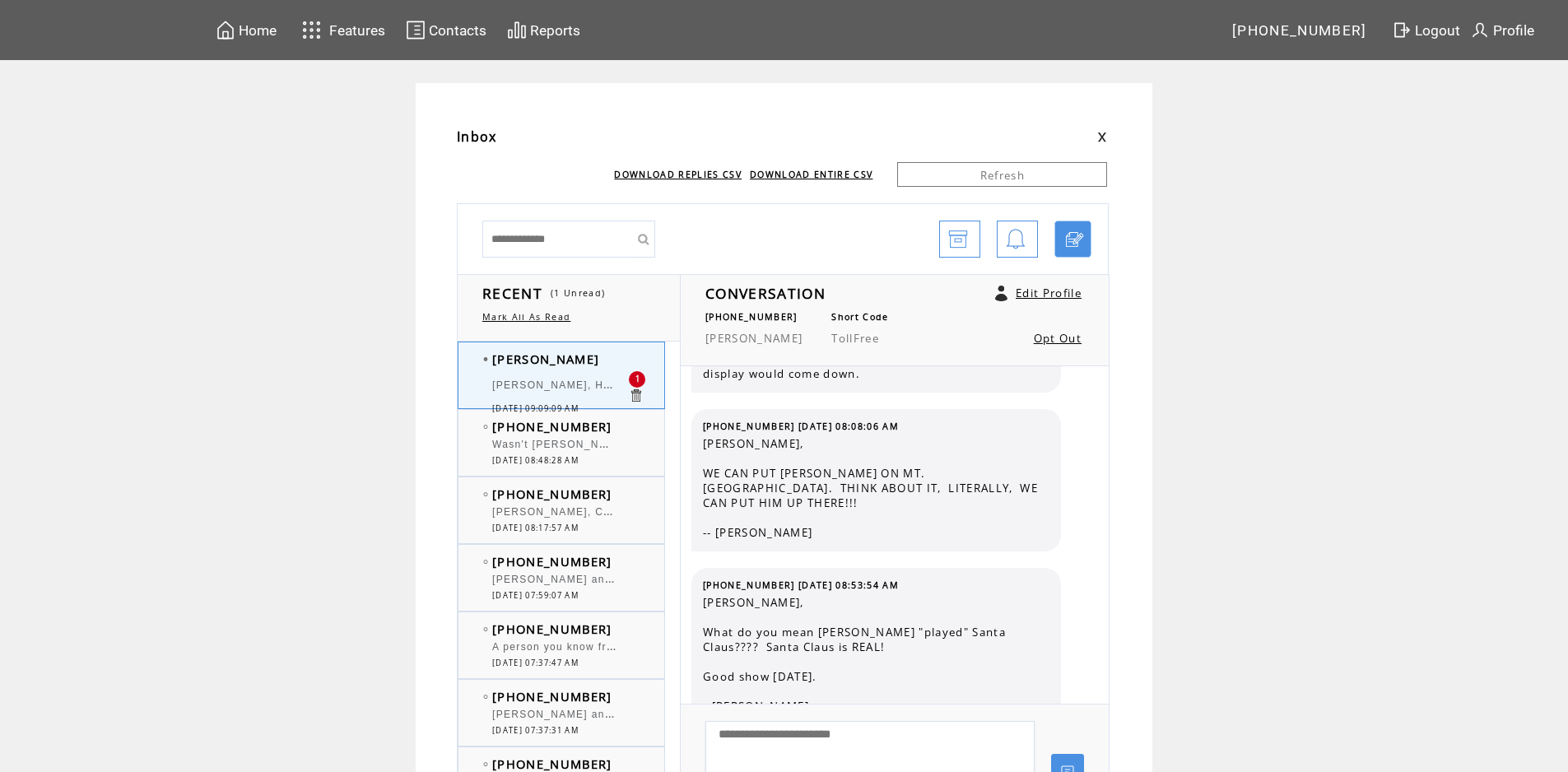
click at [592, 376] on td "[PERSON_NAME], How was [PERSON_NAME]'s [DATE], good? How many days in a row is …" at bounding box center [560, 387] width 136 height 33
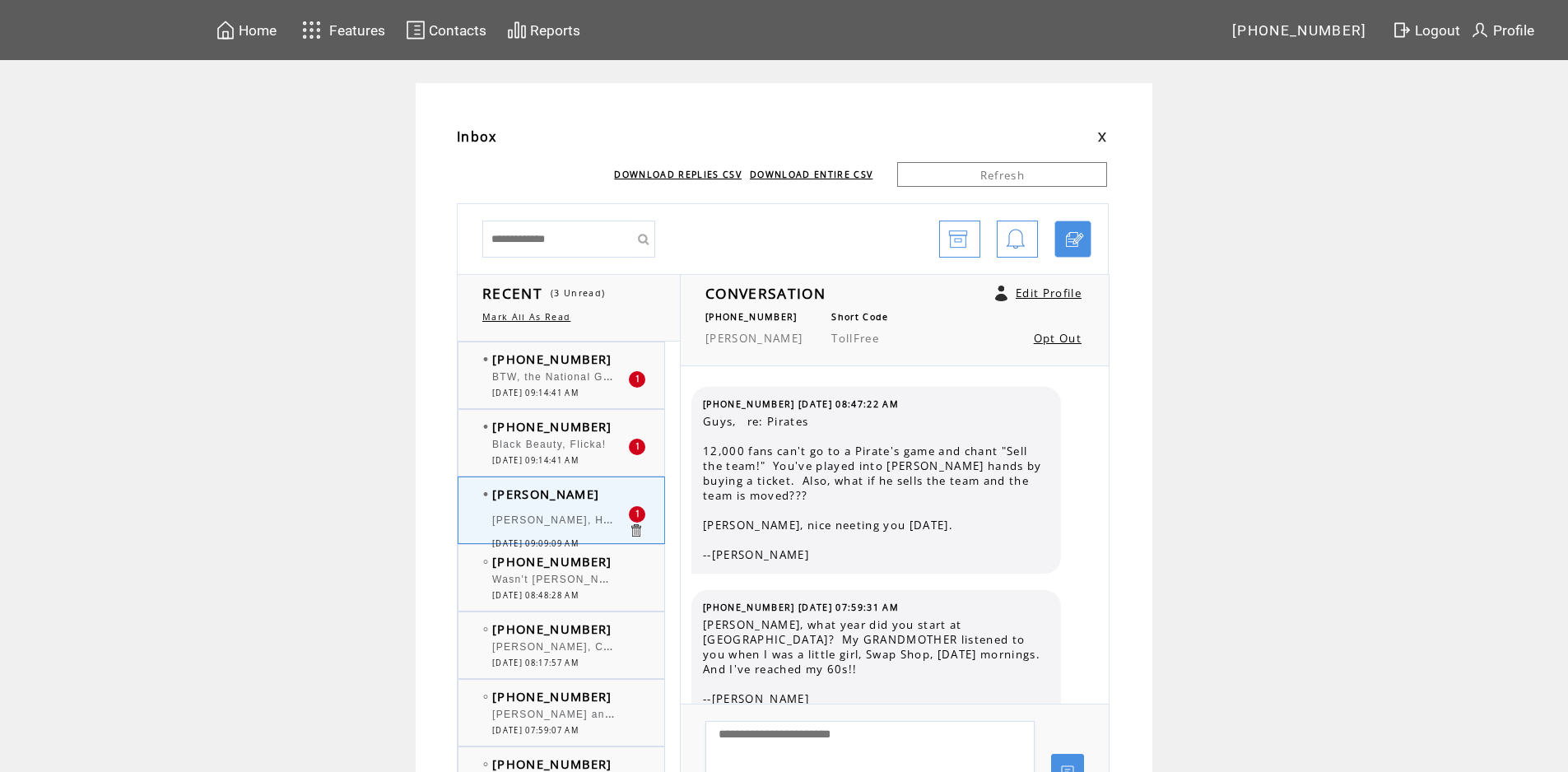
scroll to position [4769, 0]
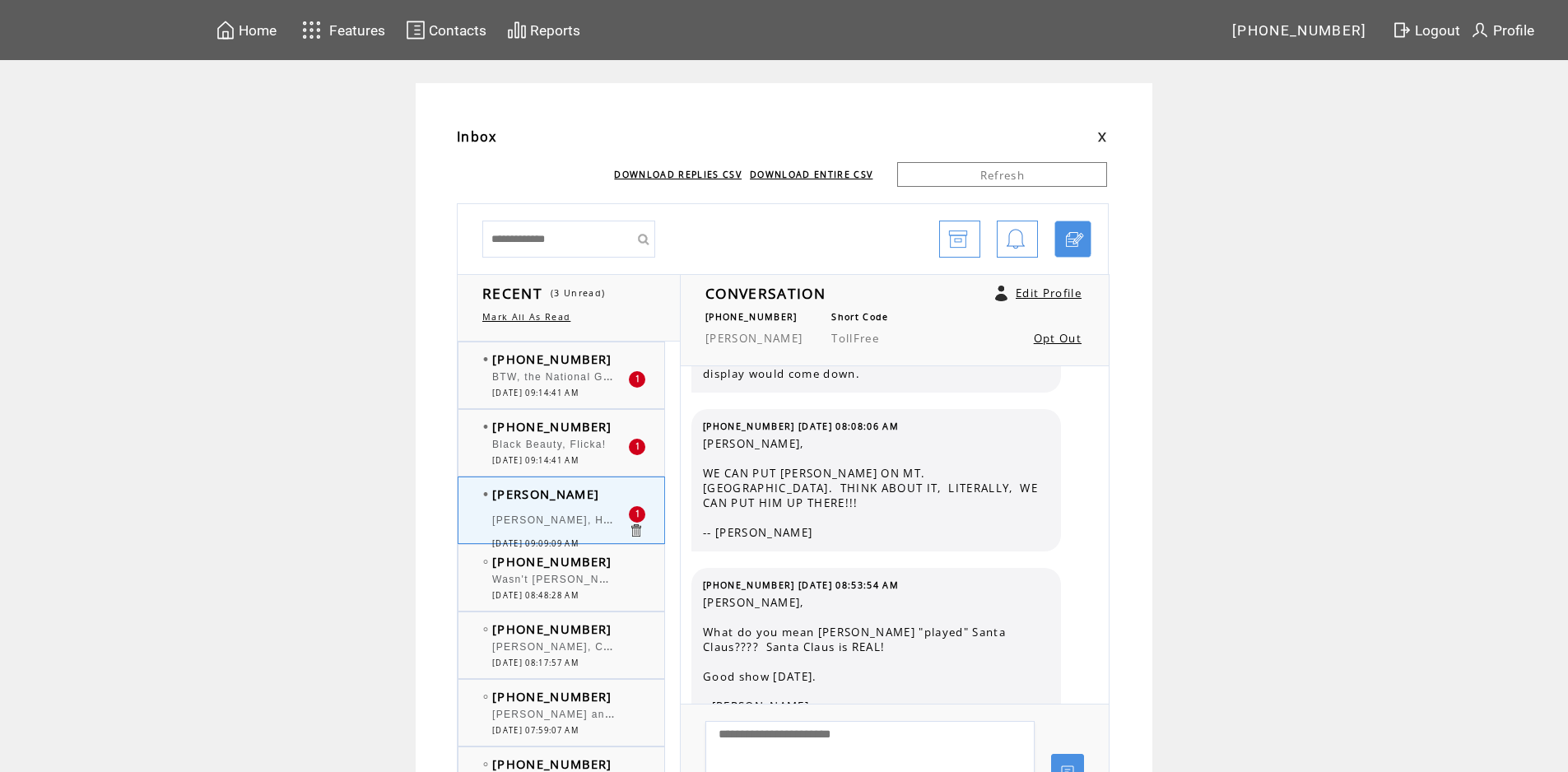
click at [592, 376] on span "BTW, the National Guard actually was here helping with flood aftermath." at bounding box center [688, 375] width 393 height 17
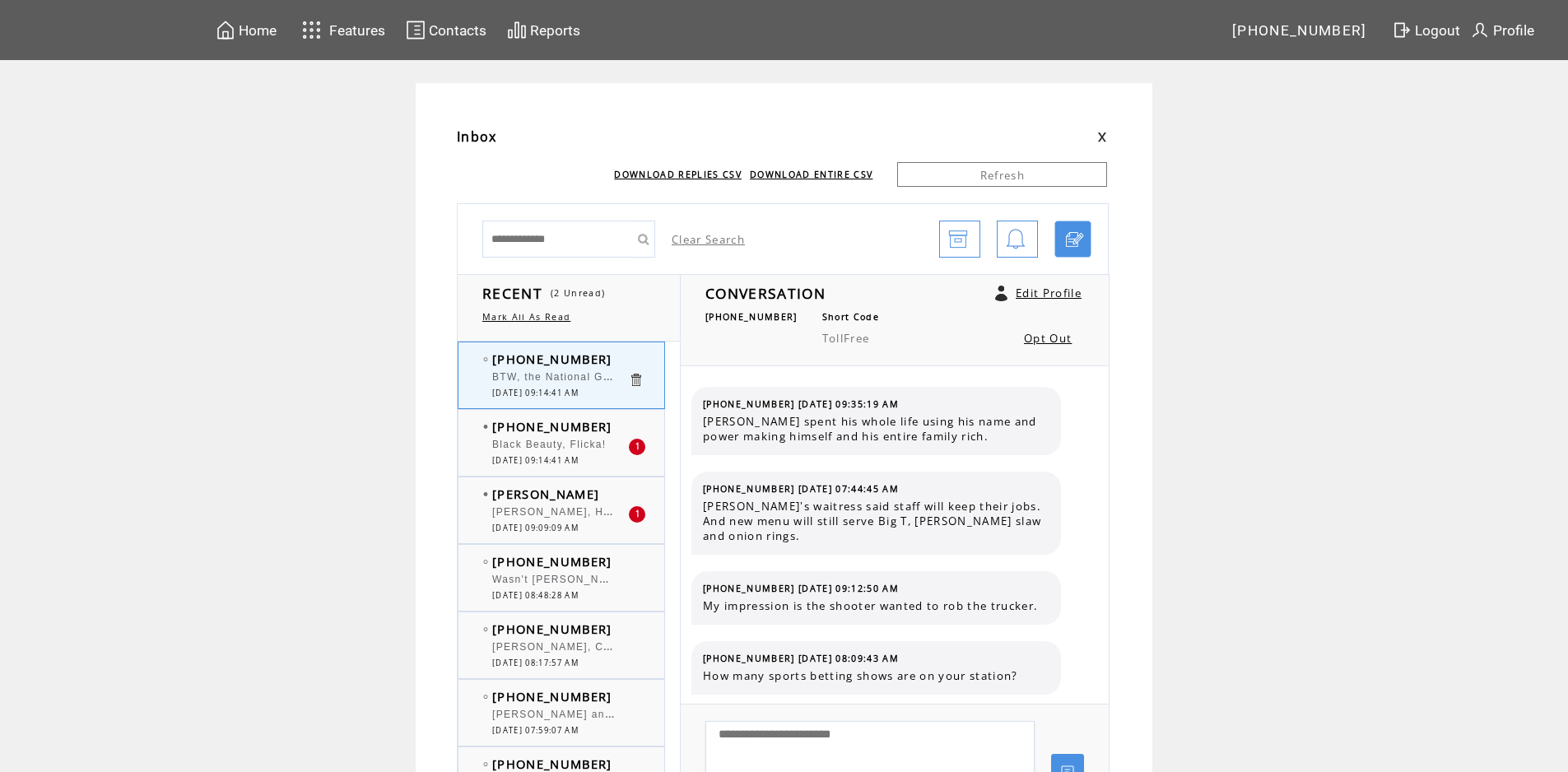
scroll to position [1517, 0]
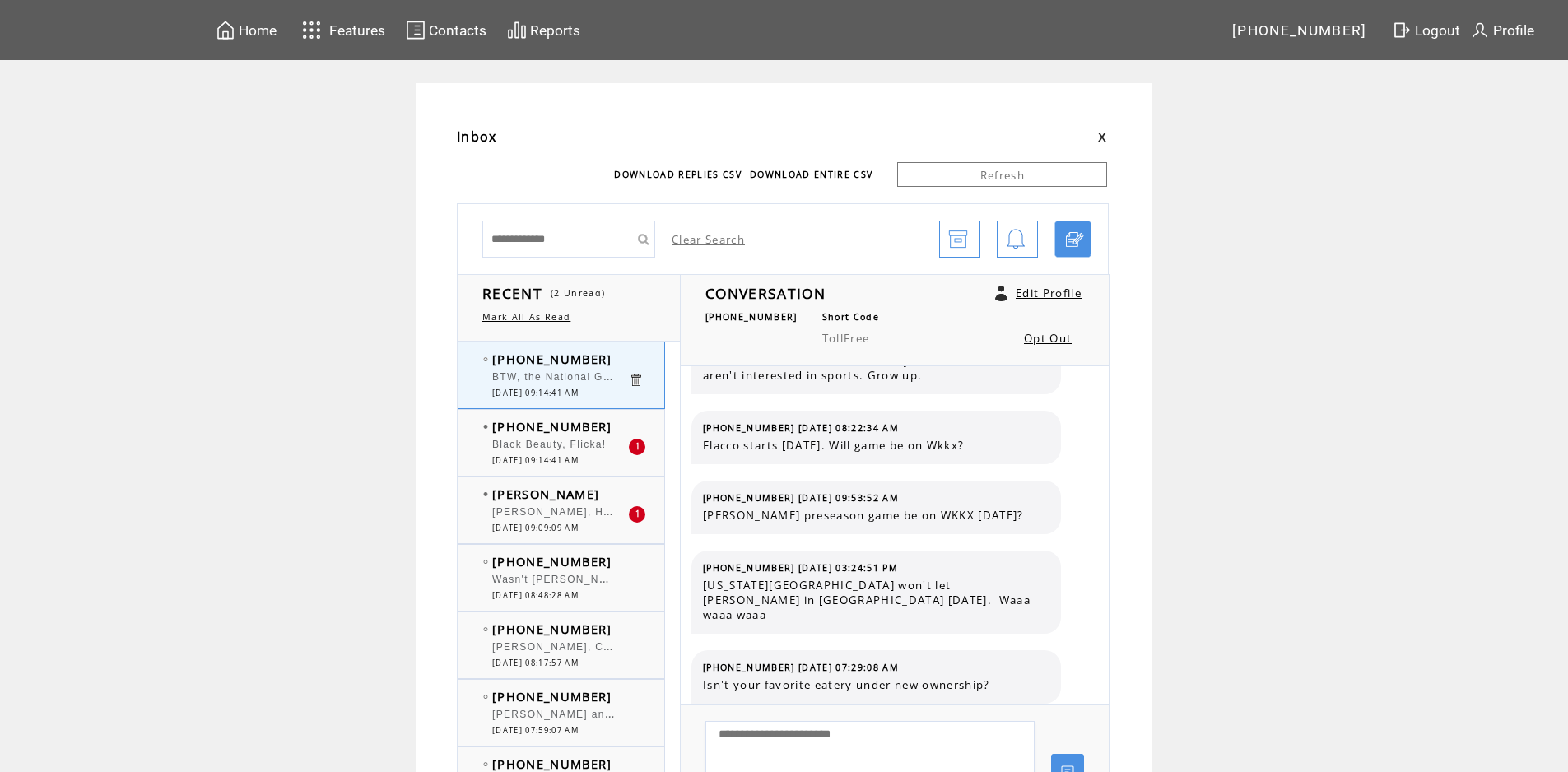
click at [610, 501] on td "[PERSON_NAME]" at bounding box center [560, 494] width 136 height 17
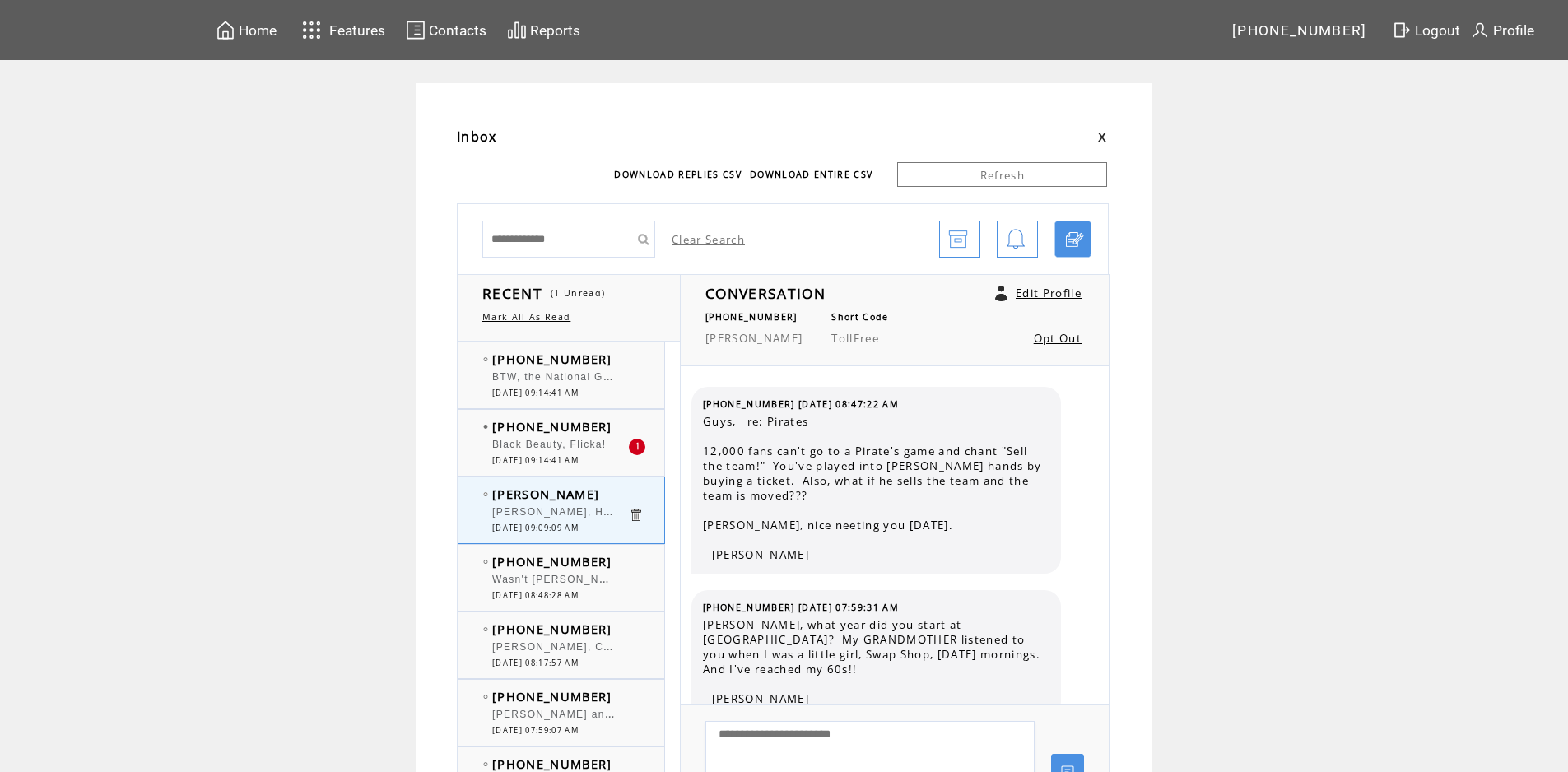
scroll to position [4769, 0]
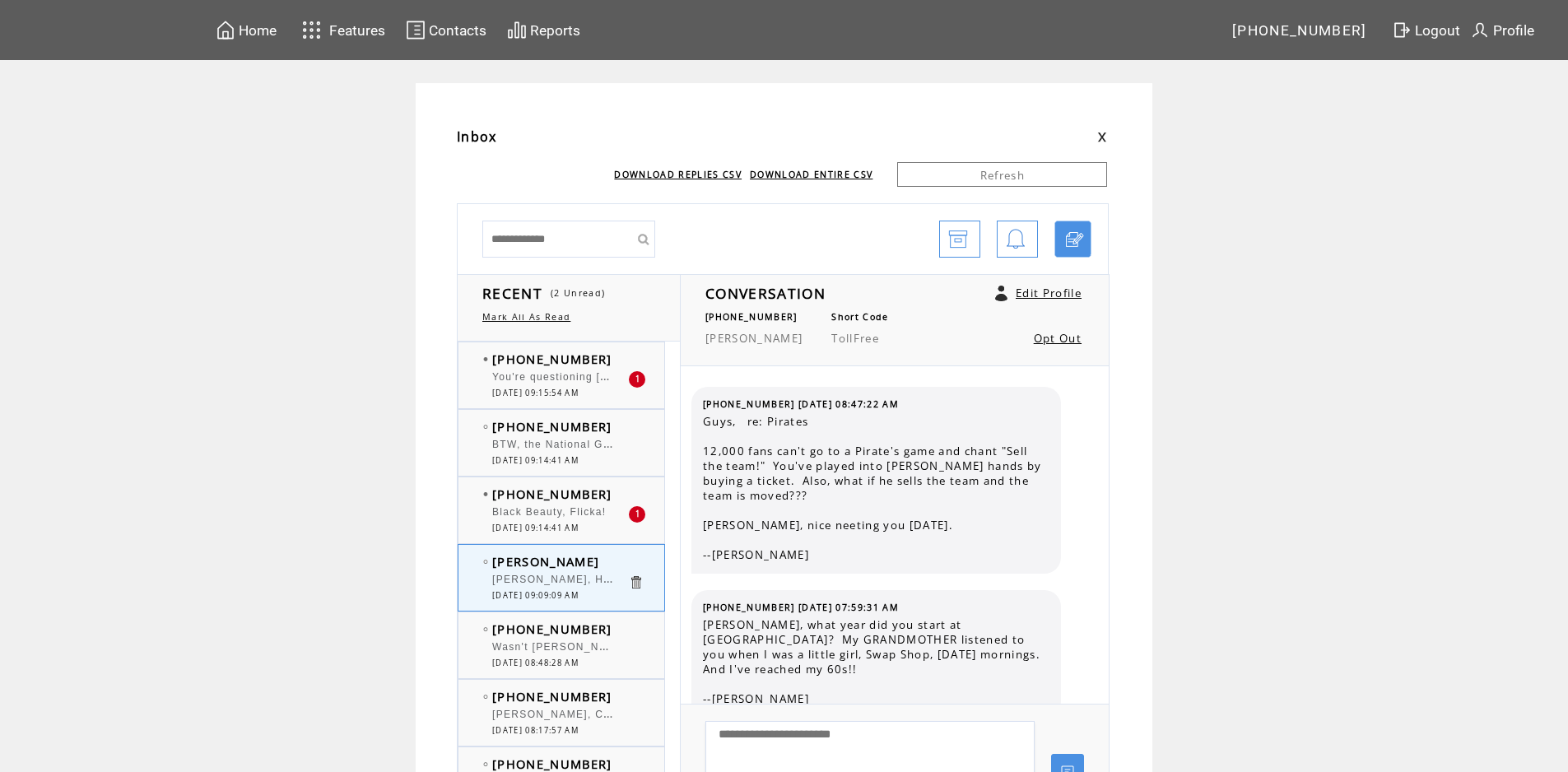
scroll to position [4769, 0]
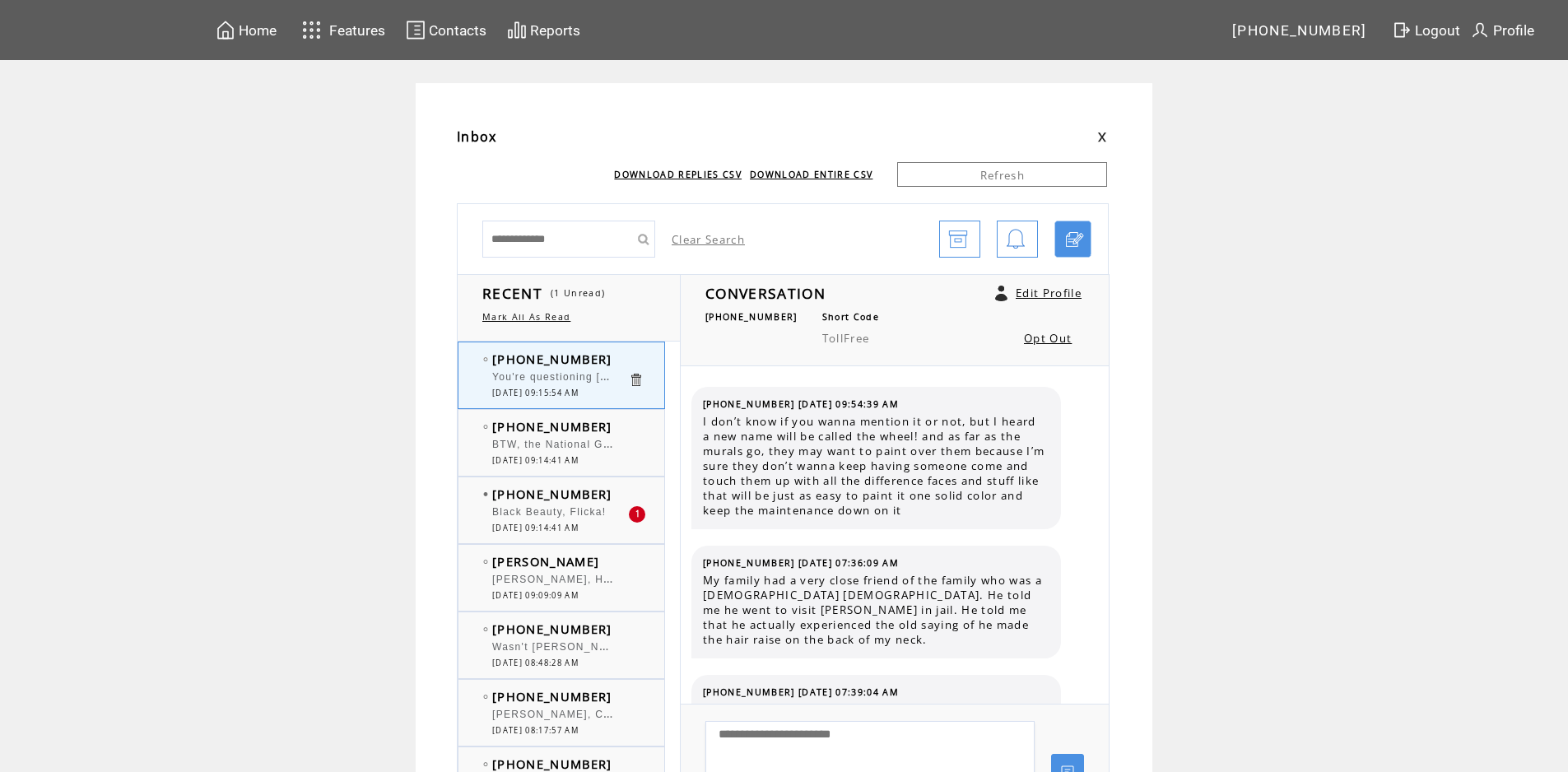
scroll to position [1951, 0]
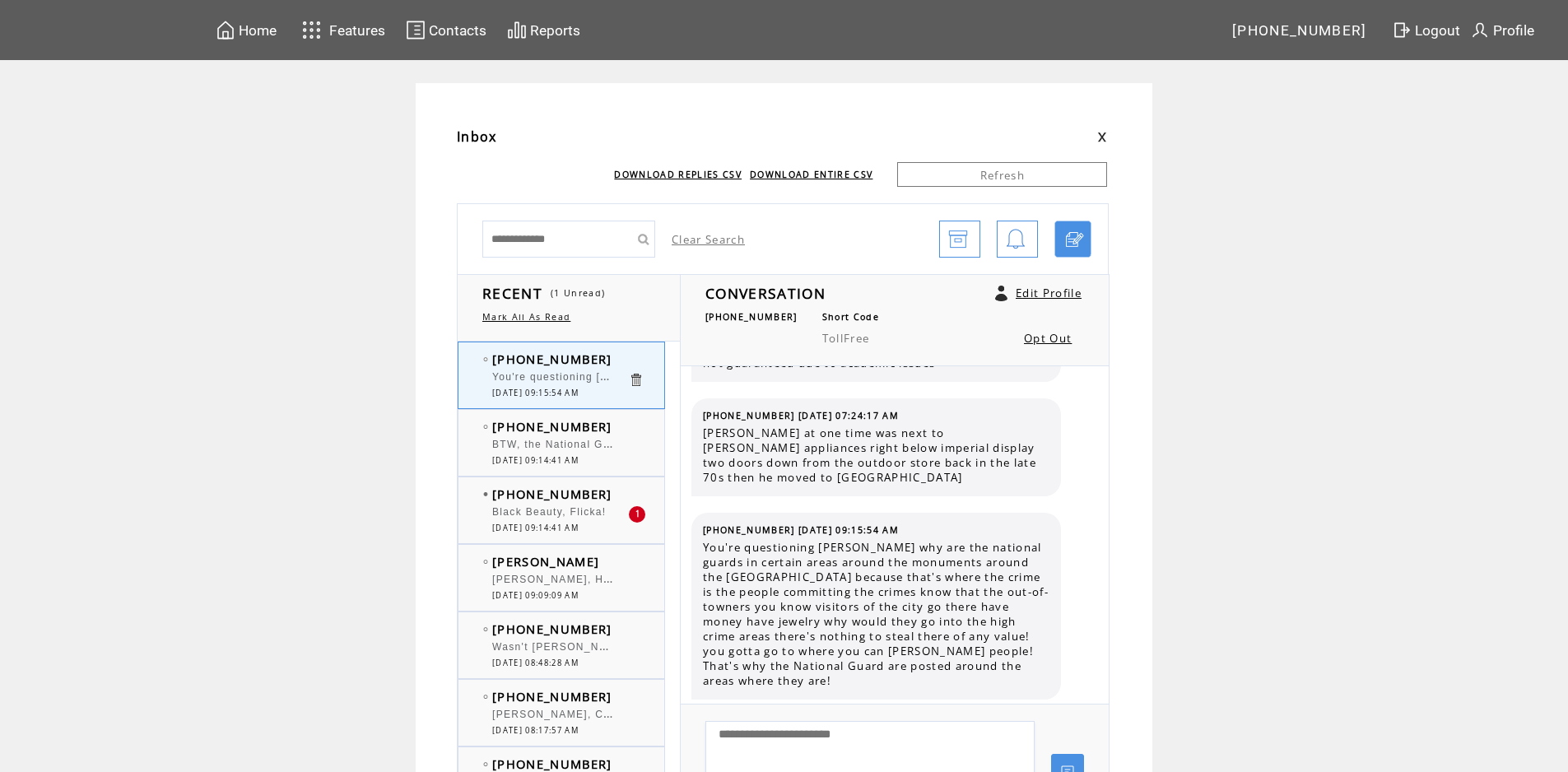
click at [599, 451] on span "BTW, the National Guard actually was here helping with flood aftermath." at bounding box center [688, 443] width 393 height 17
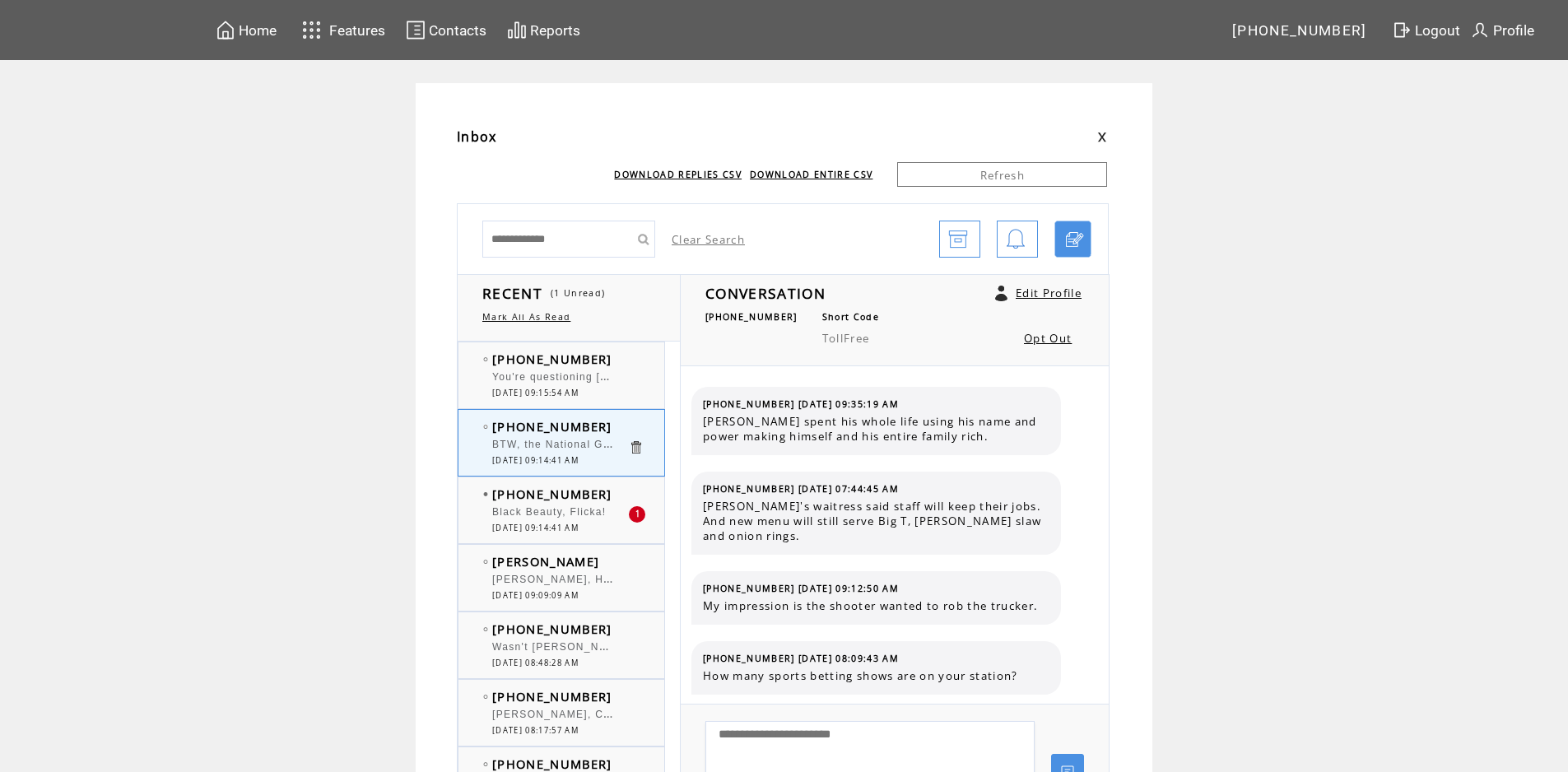
scroll to position [1517, 0]
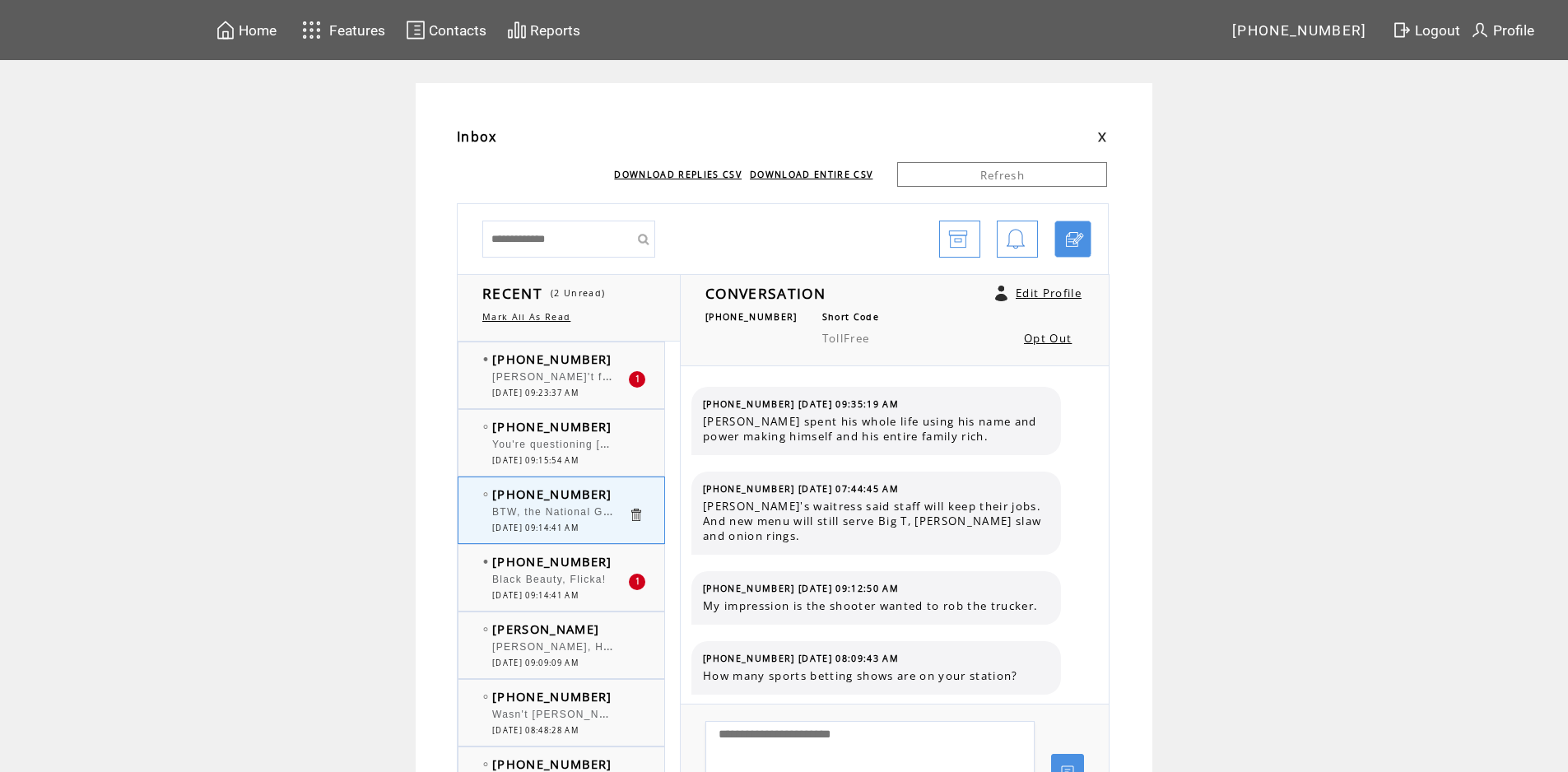
scroll to position [1517, 0]
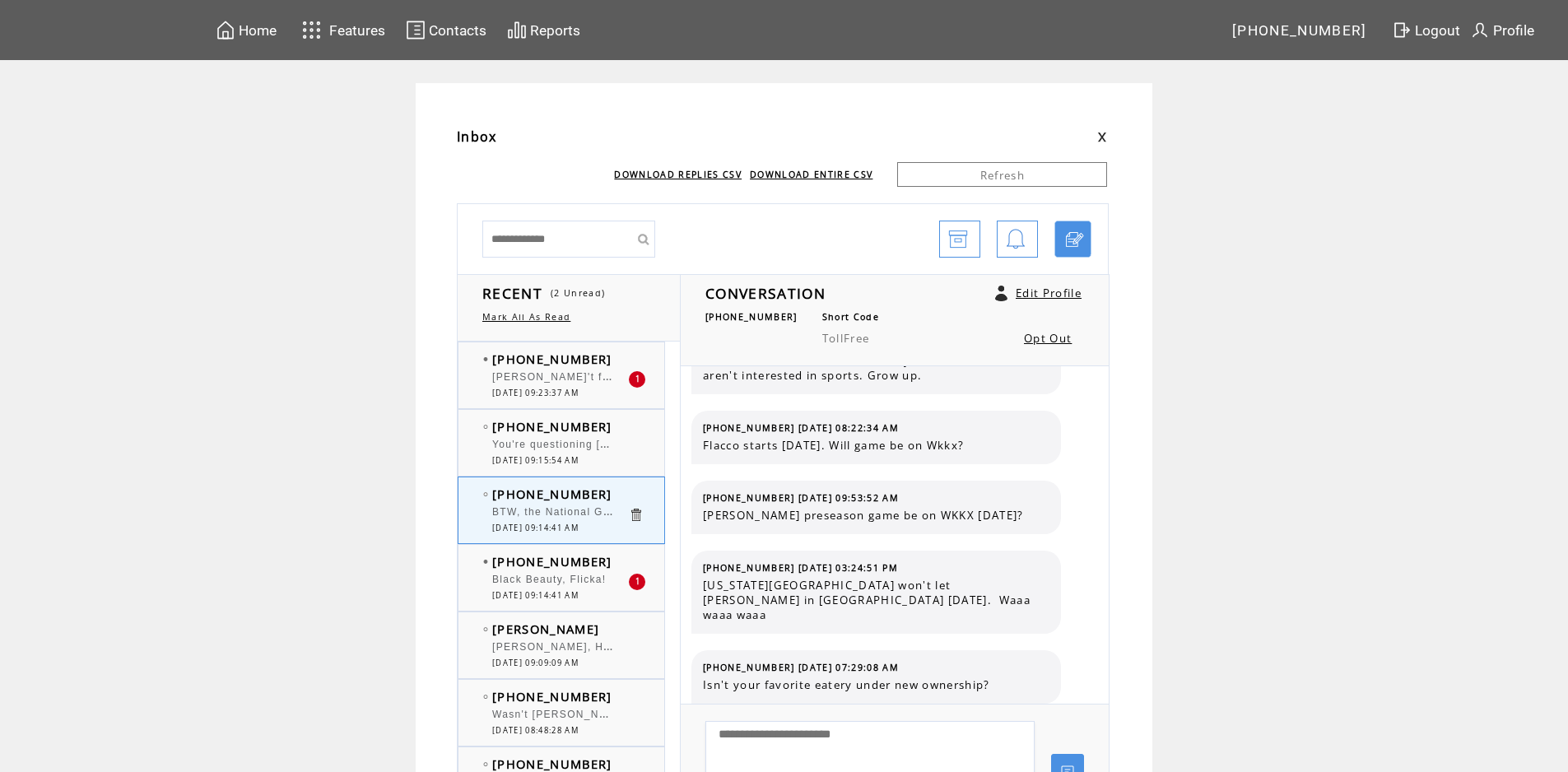
click at [603, 379] on span "[PERSON_NAME]'t forget Captain [PERSON_NAME]" at bounding box center [634, 375] width 283 height 17
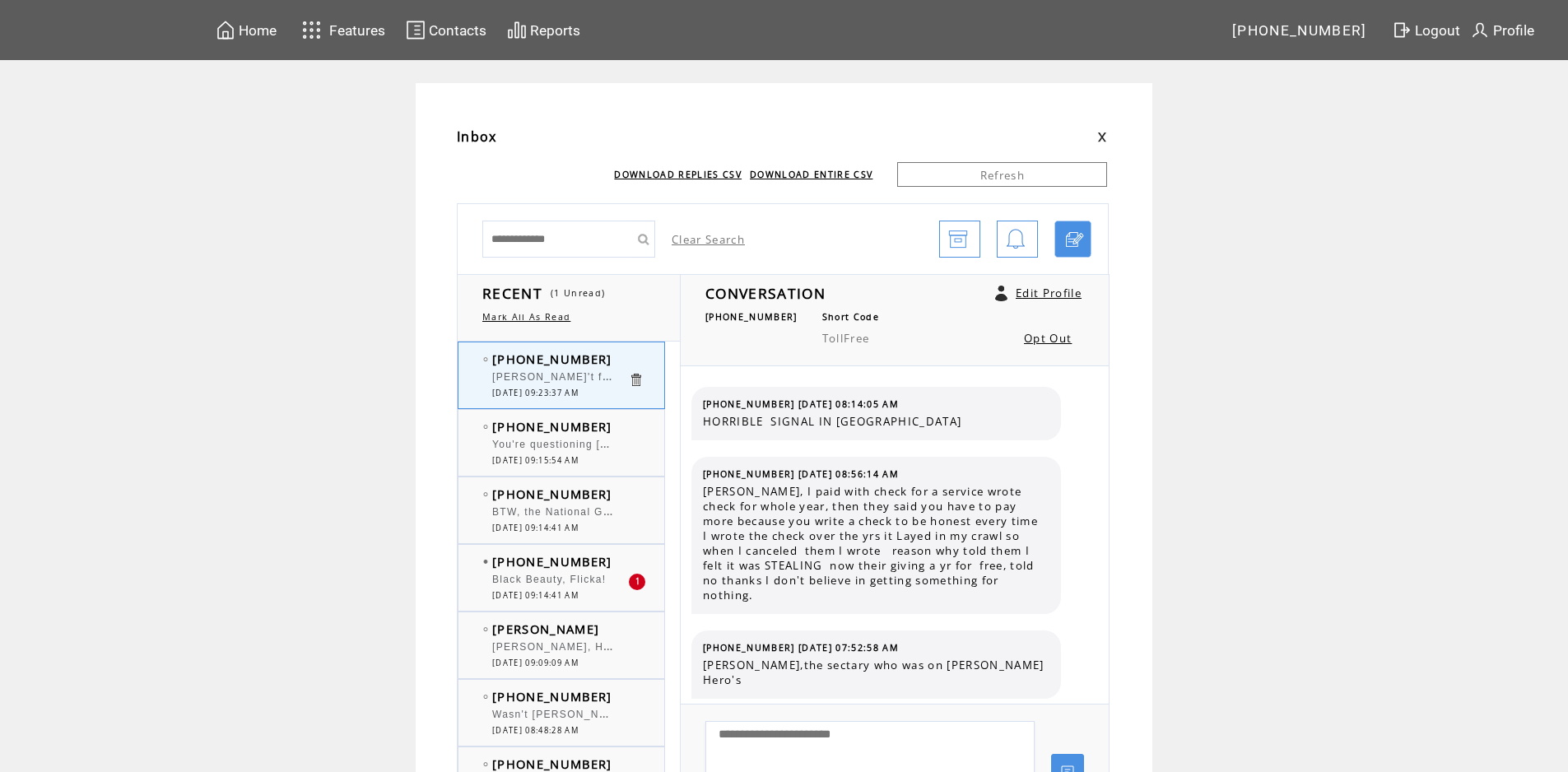
scroll to position [1352, 0]
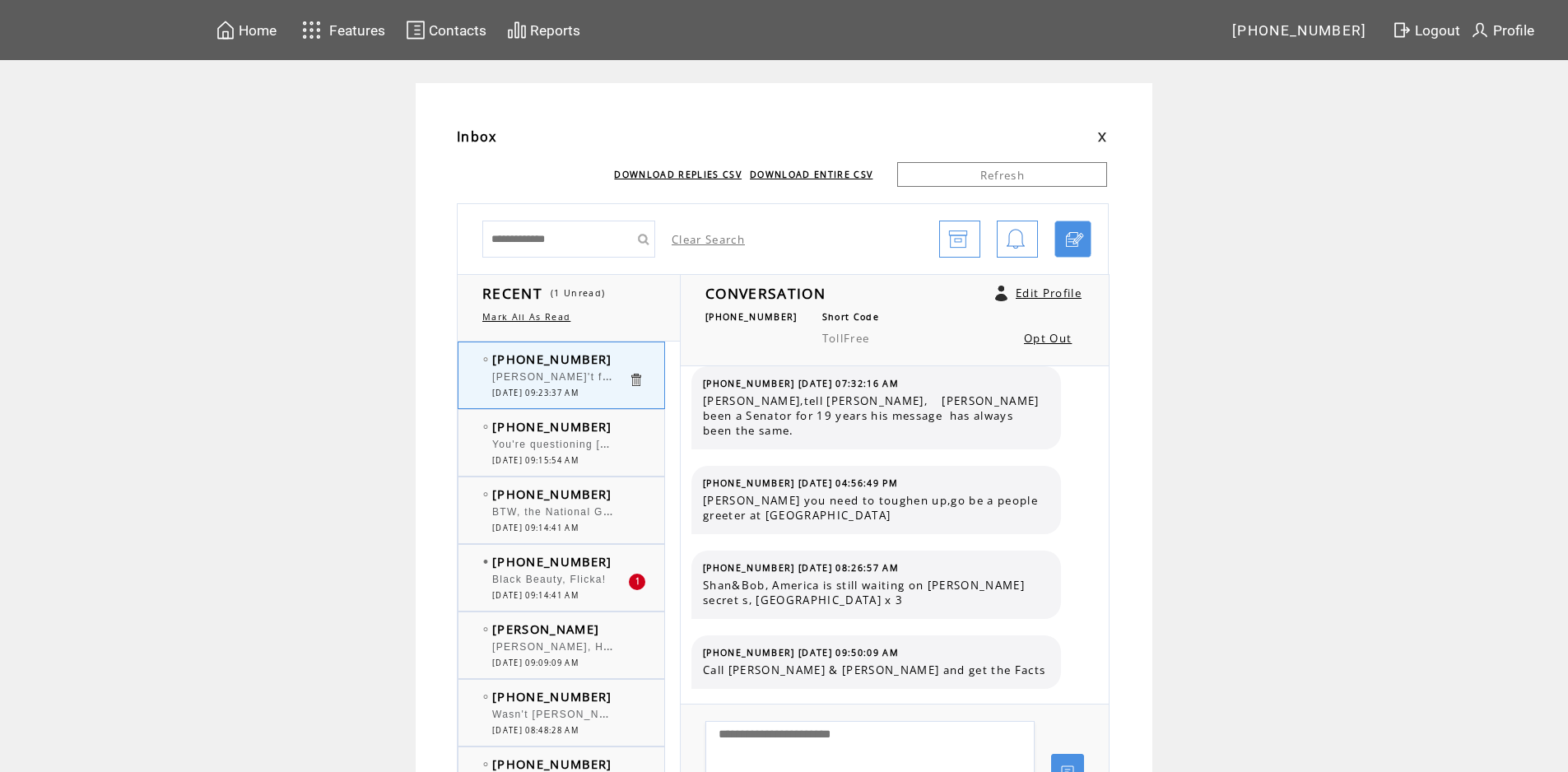
click at [574, 582] on span "Black Beauty, Flicka!" at bounding box center [549, 580] width 113 height 11
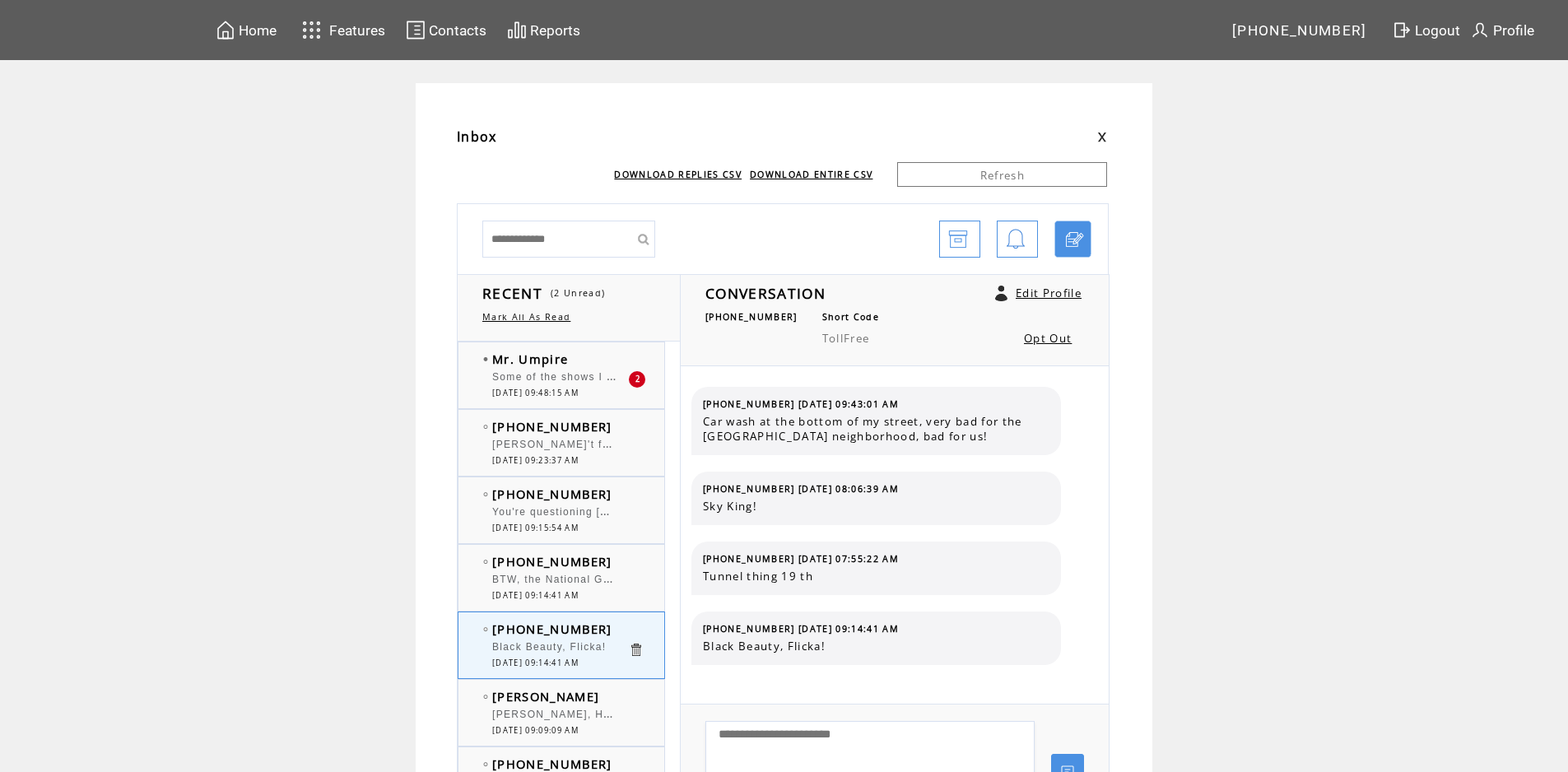
click at [568, 373] on span "Some of the shows I remember watching as a kid are Ultraman, [PERSON_NAME]'s ro…" at bounding box center [895, 375] width 805 height 17
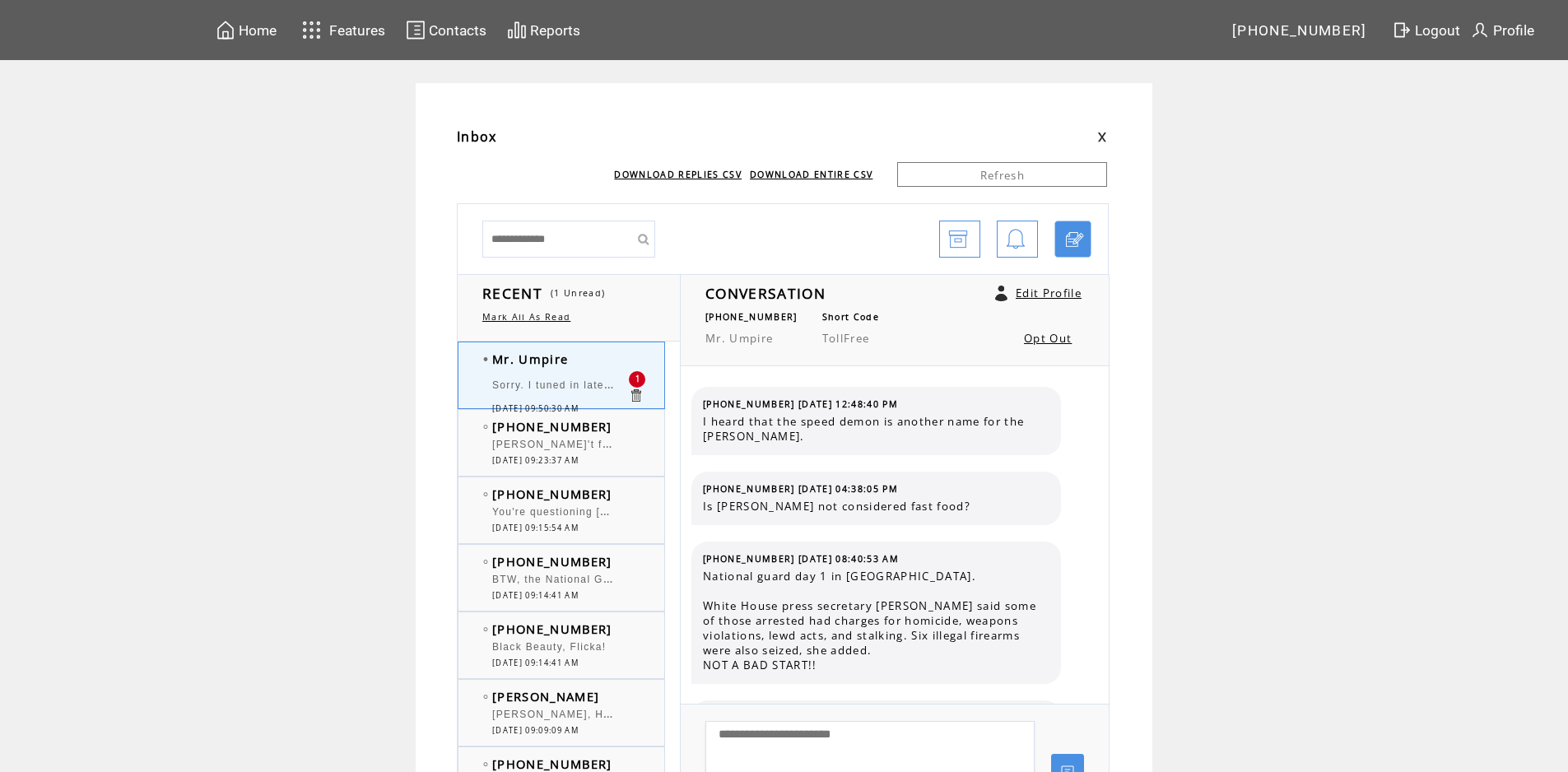
scroll to position [1016, 0]
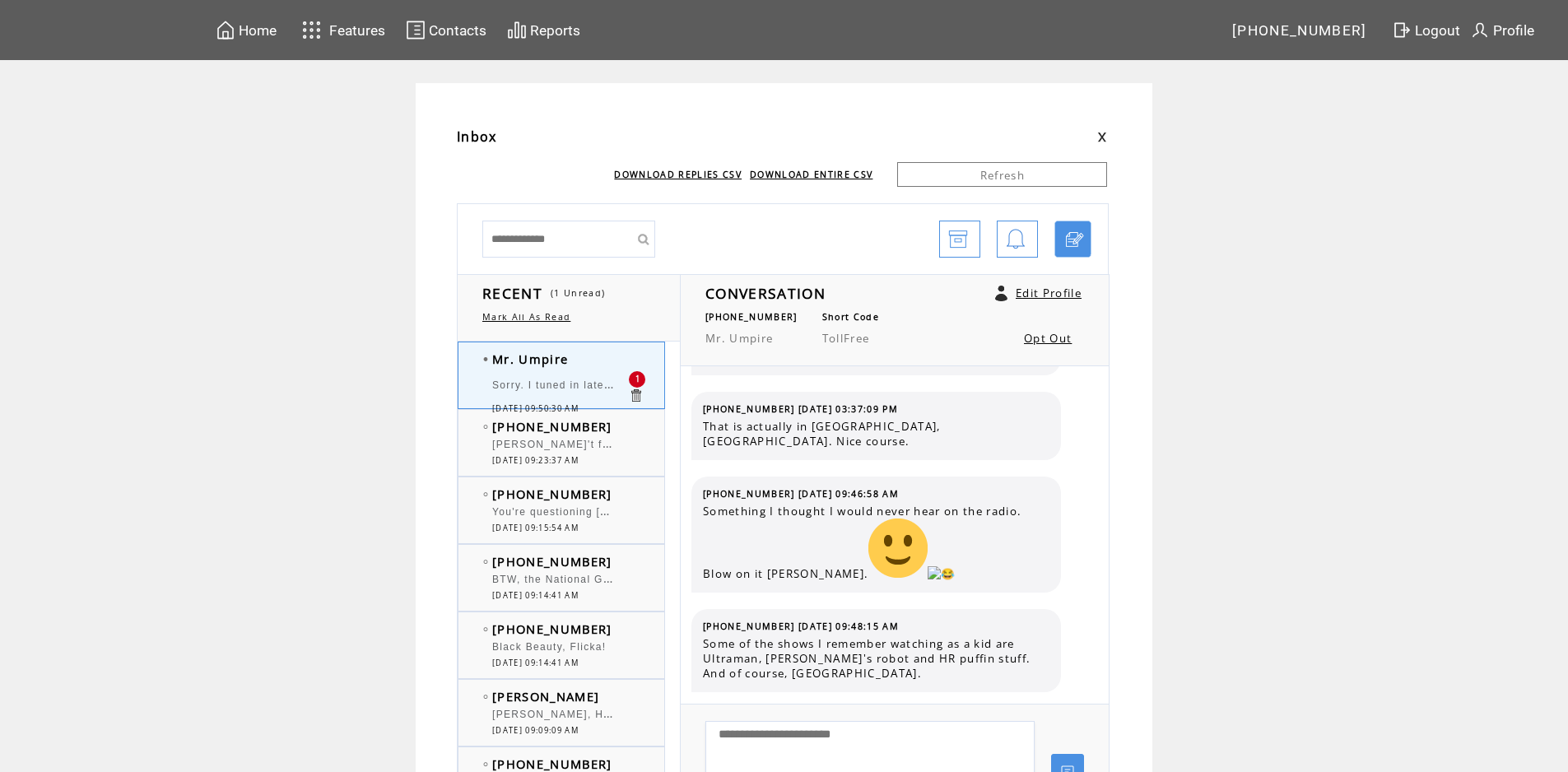
click at [552, 382] on span "Sorry. I tuned in late, but did anybody mention speed racer." at bounding box center [654, 384] width 323 height 17
click at [561, 463] on span "[DATE] 09:23:37 AM" at bounding box center [535, 461] width 86 height 11
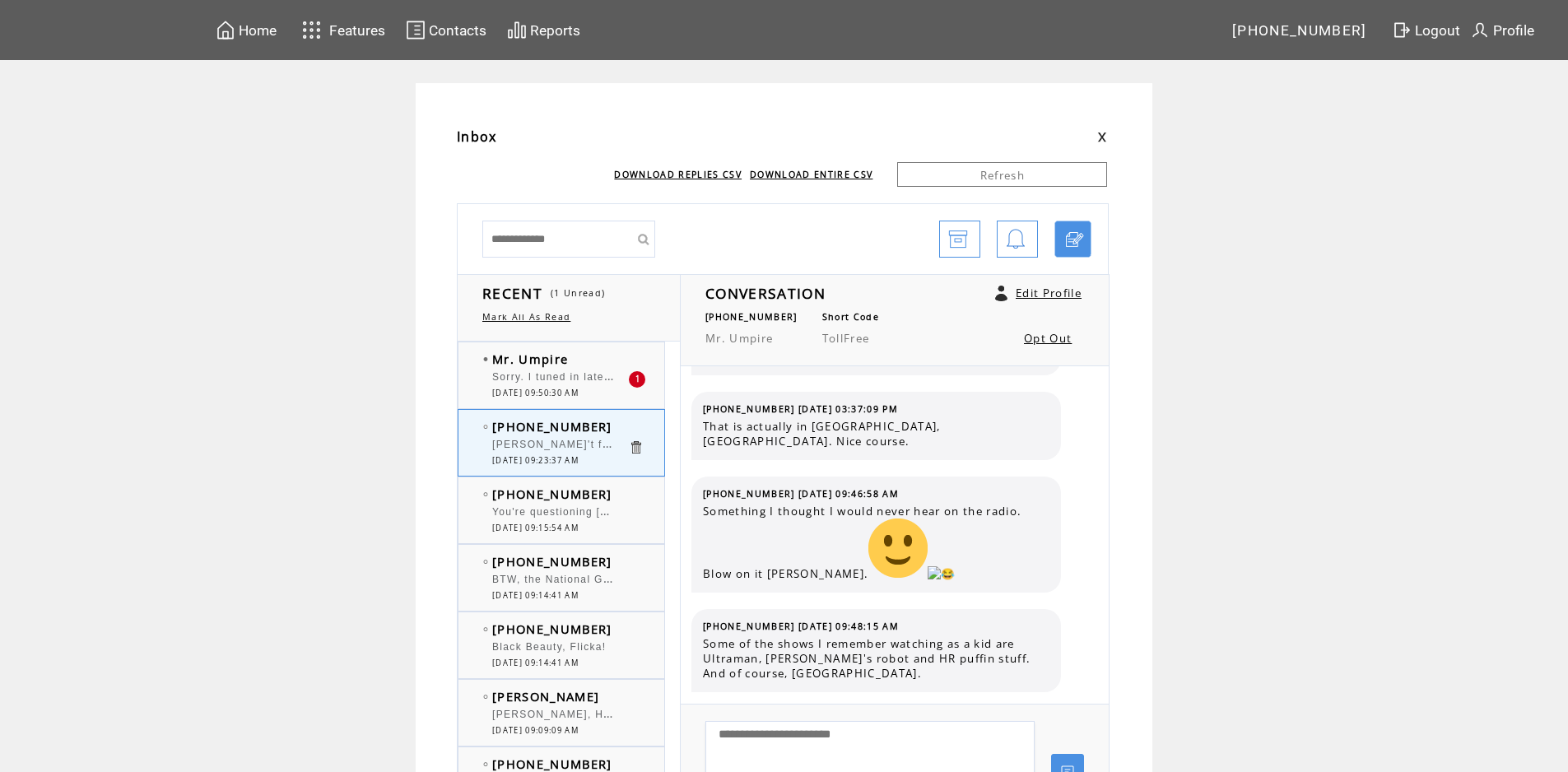
click at [567, 379] on span "Sorry. I tuned in late, but did anybody mention speed racer." at bounding box center [654, 375] width 323 height 17
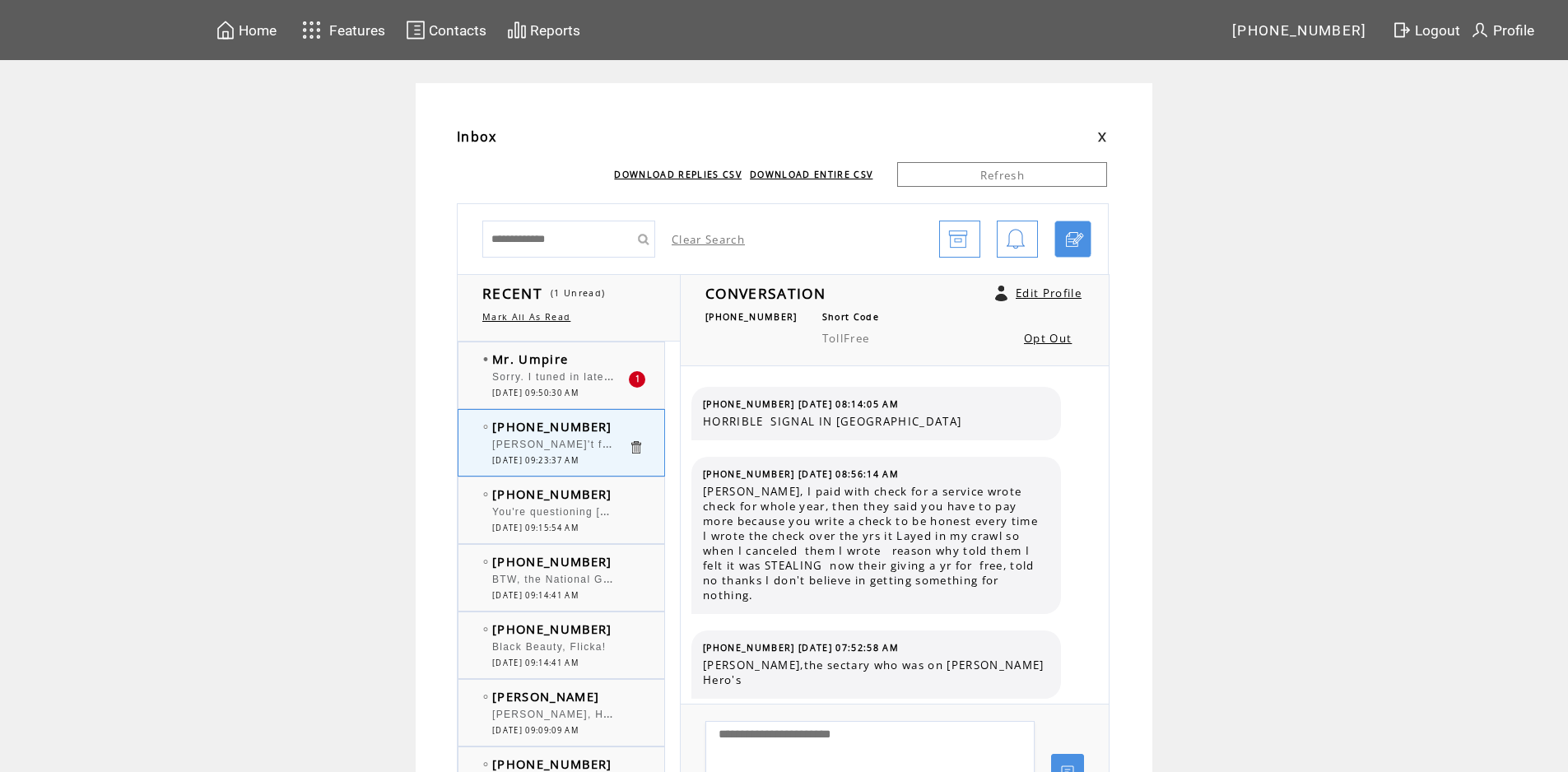
scroll to position [1352, 0]
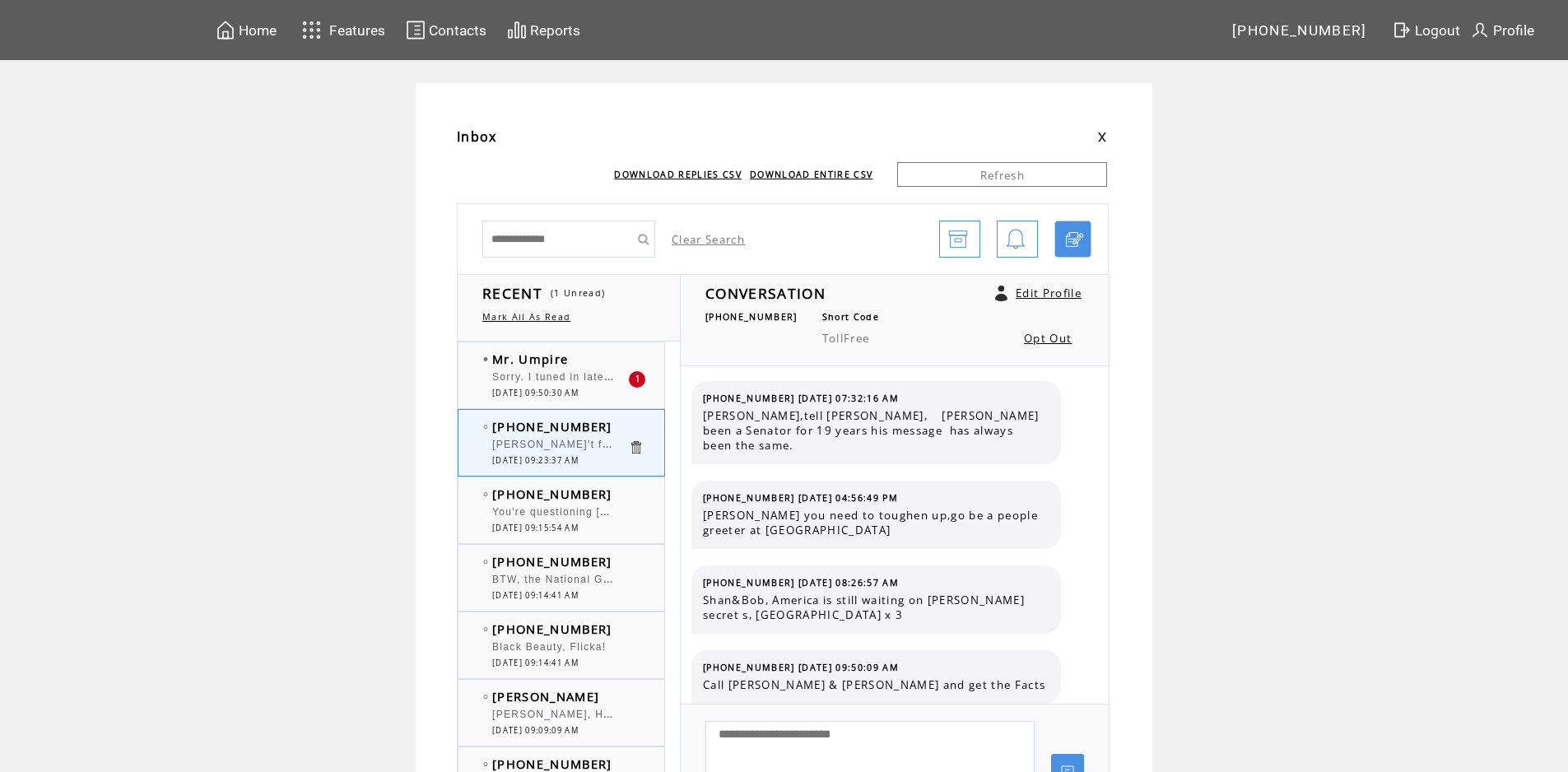
click at [560, 502] on span "[PHONE_NUMBER]" at bounding box center [552, 494] width 120 height 17
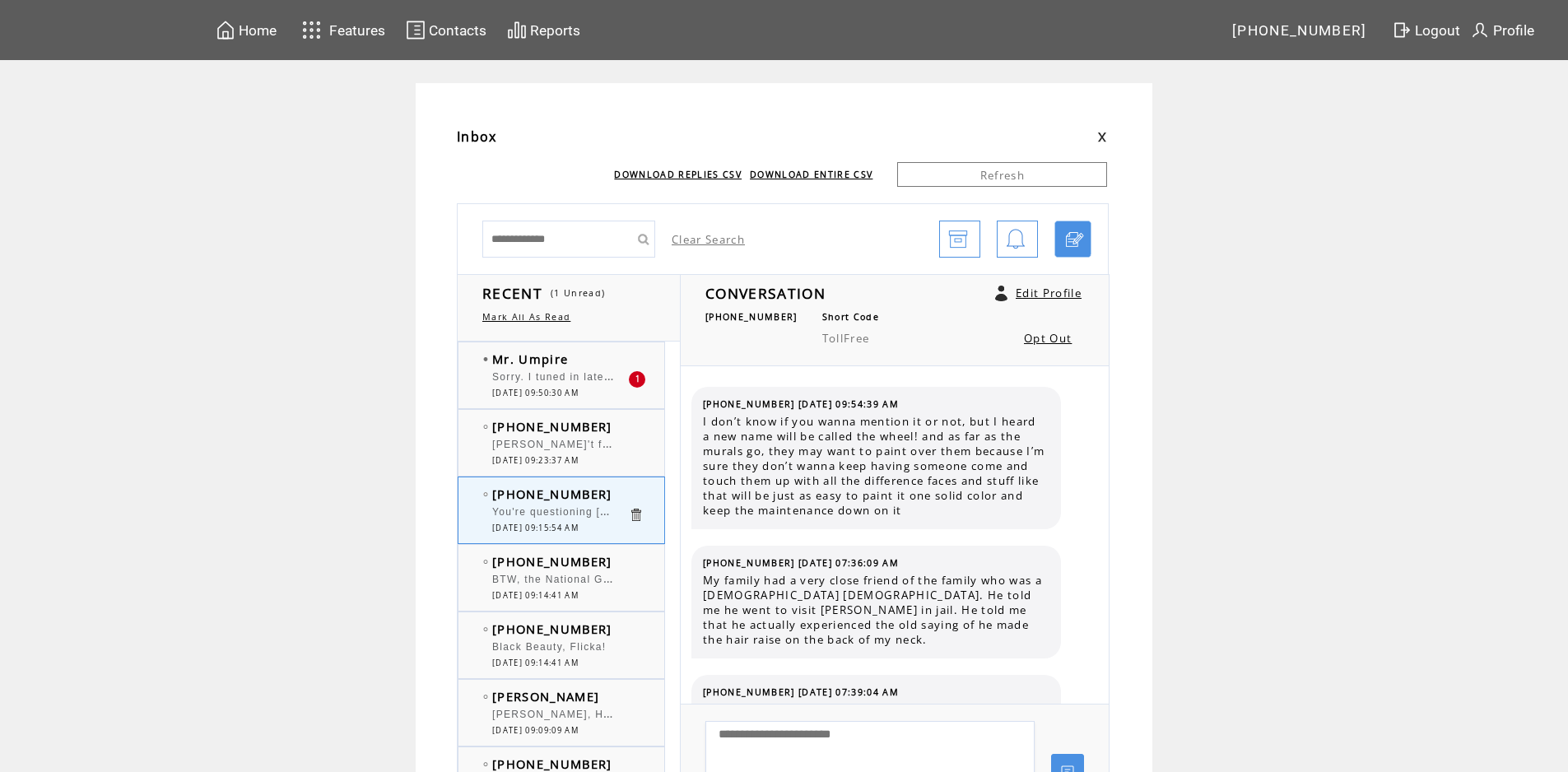
scroll to position [1921, 0]
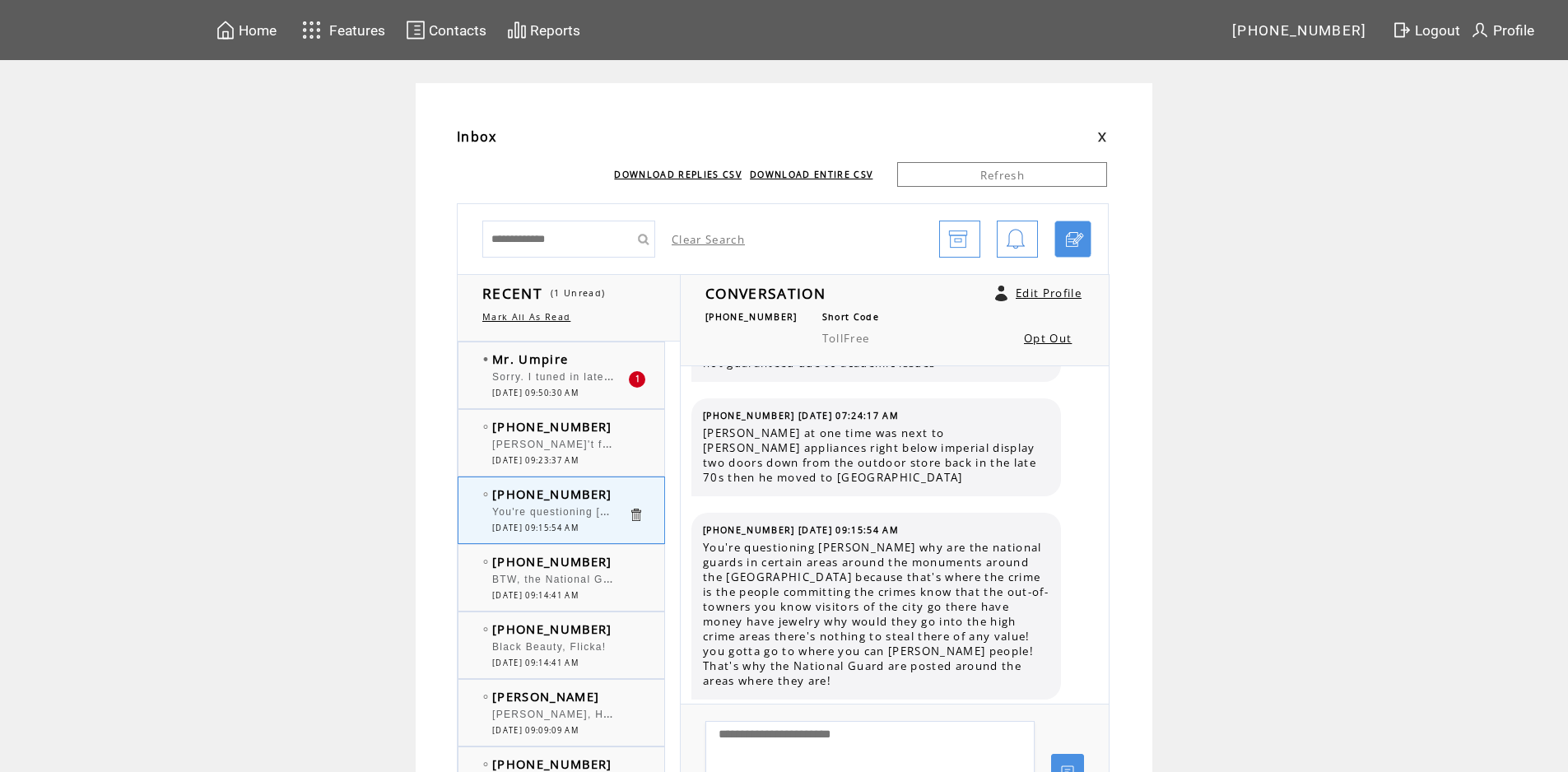
click at [576, 377] on span "Sorry. I tuned in late, but did anybody mention speed racer." at bounding box center [654, 375] width 323 height 17
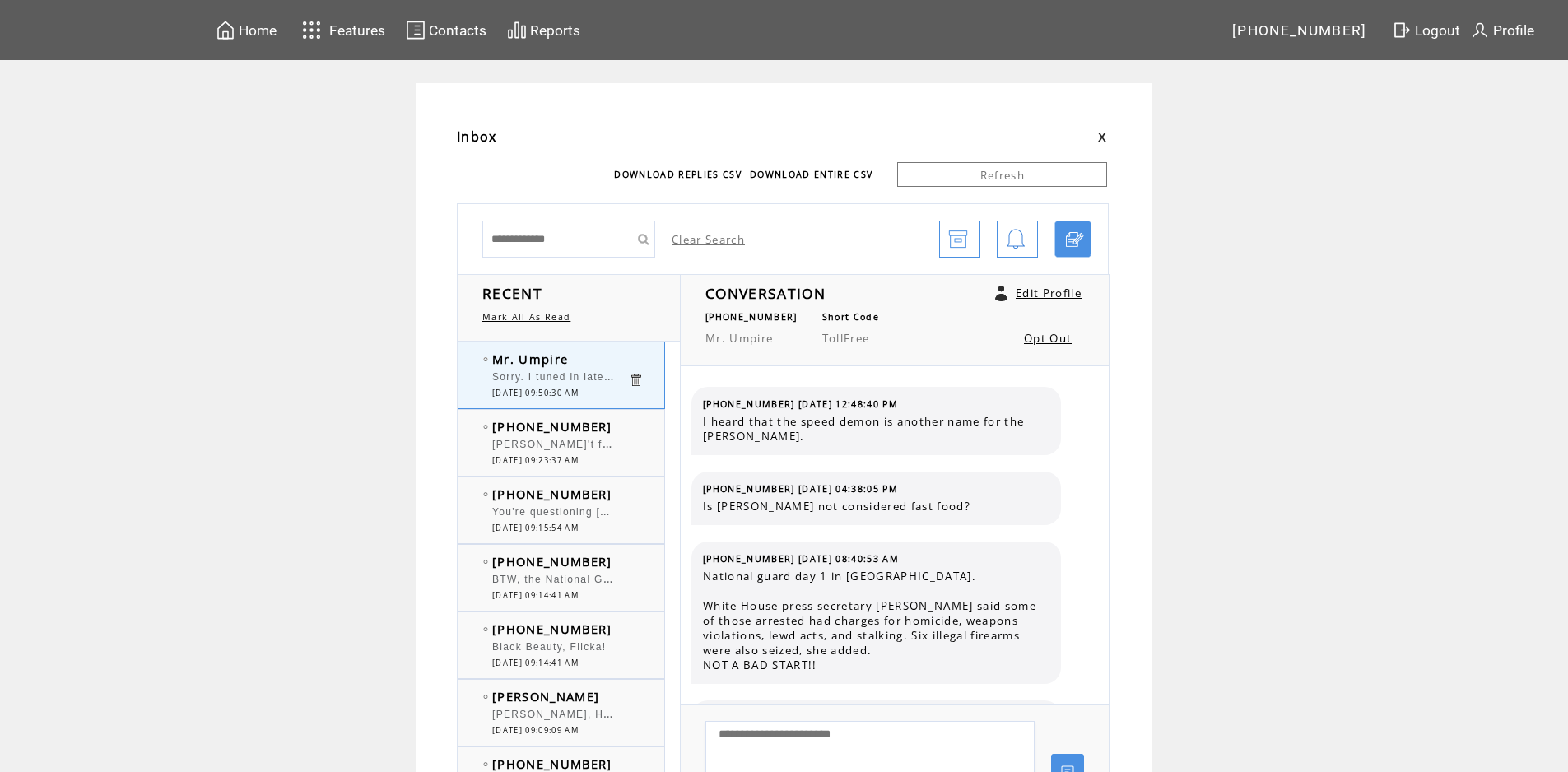
scroll to position [1016, 0]
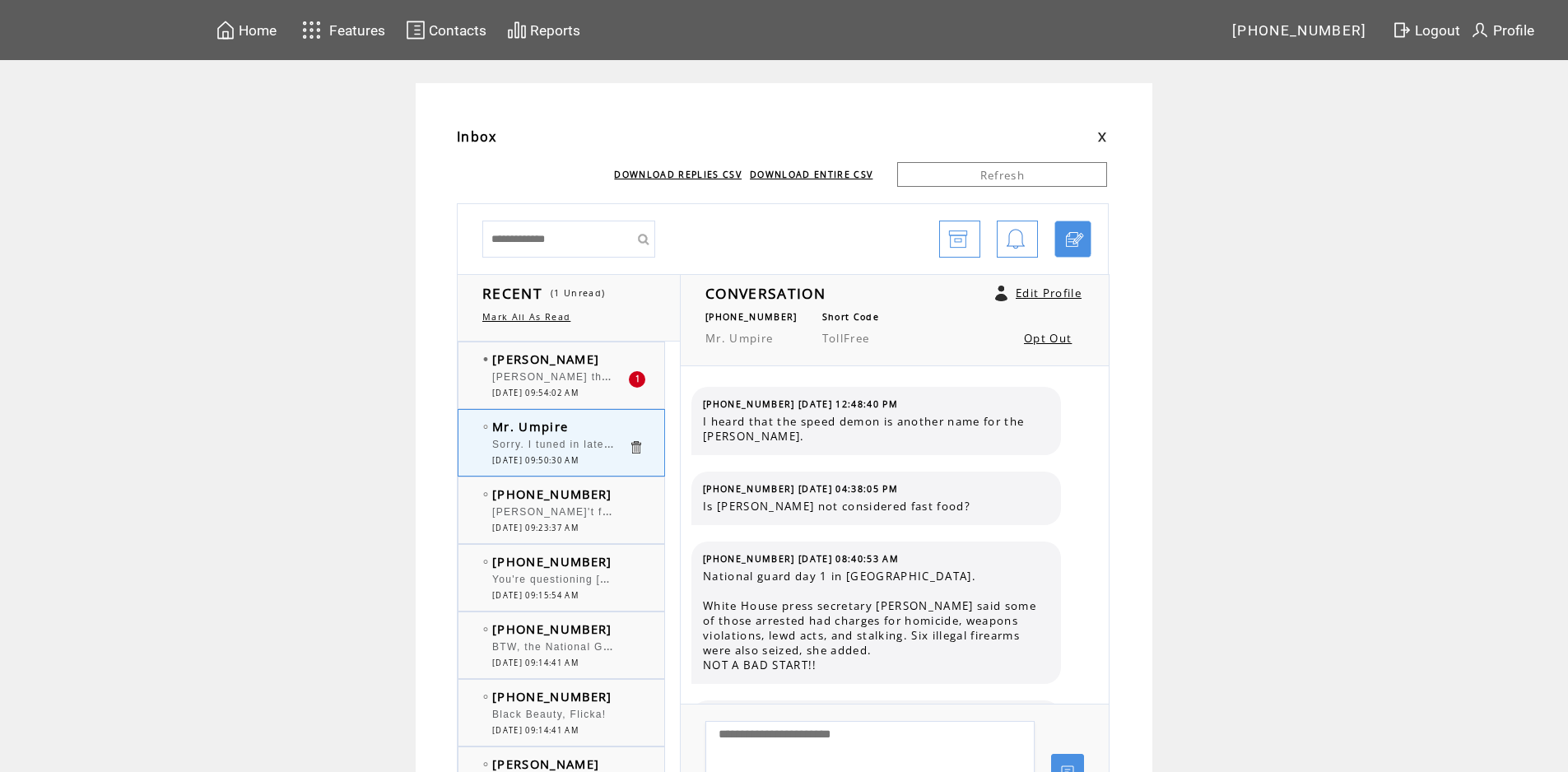
scroll to position [1016, 0]
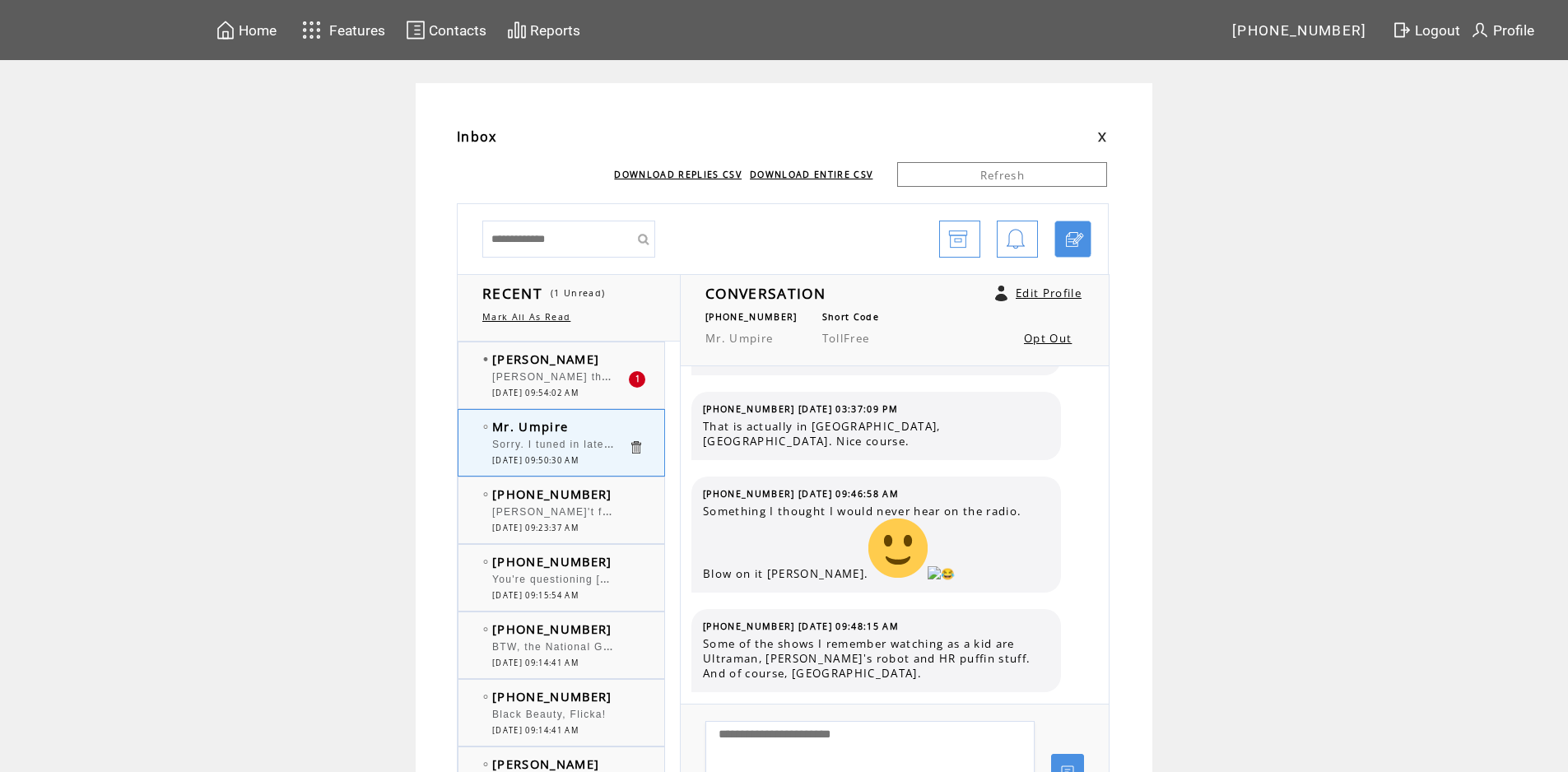
click at [602, 381] on span "[PERSON_NAME] the talking mule.." at bounding box center [589, 375] width 193 height 17
